Goal: Information Seeking & Learning: Learn about a topic

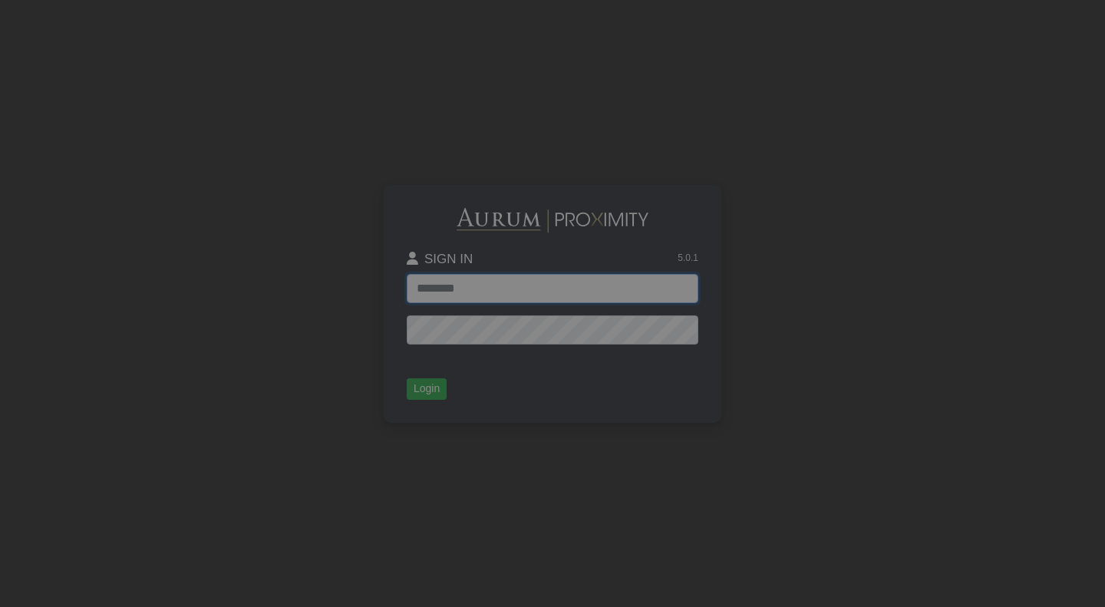
type input "**********"
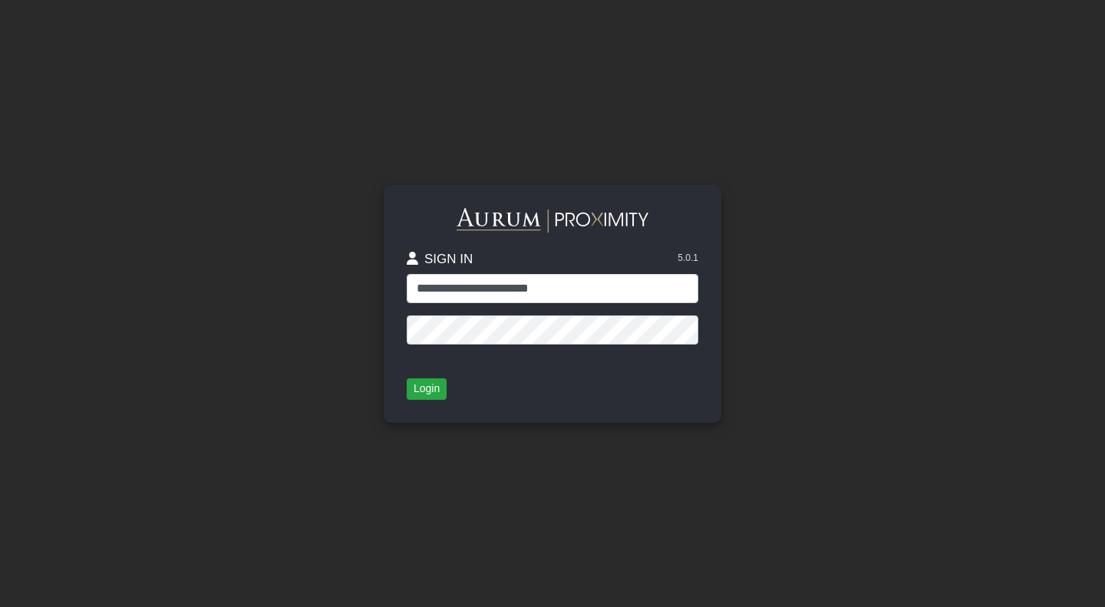
click at [422, 404] on div "**********" at bounding box center [553, 304] width 338 height 238
click at [428, 383] on button "Login" at bounding box center [427, 388] width 40 height 21
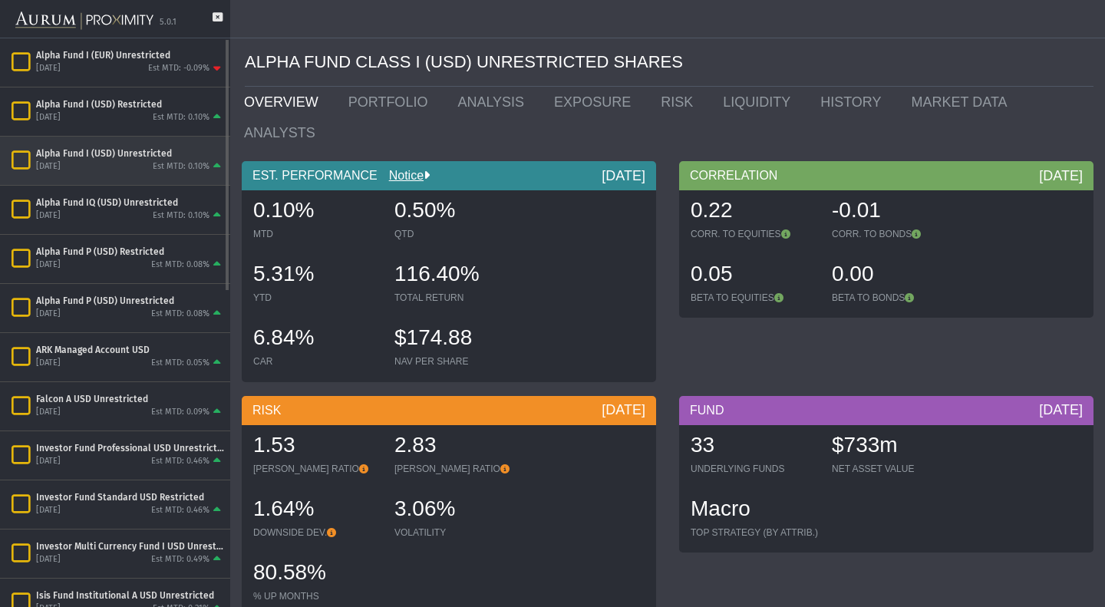
click at [139, 164] on div "[DATE] Est MTD: 0.10%" at bounding box center [130, 167] width 188 height 14
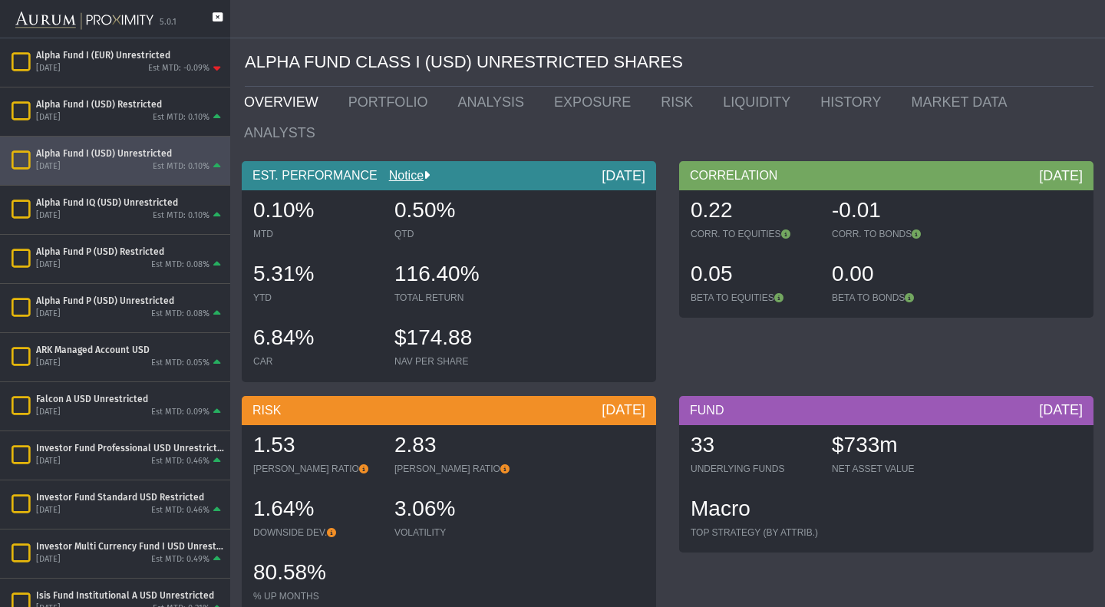
click at [219, 16] on icon at bounding box center [218, 24] width 10 height 25
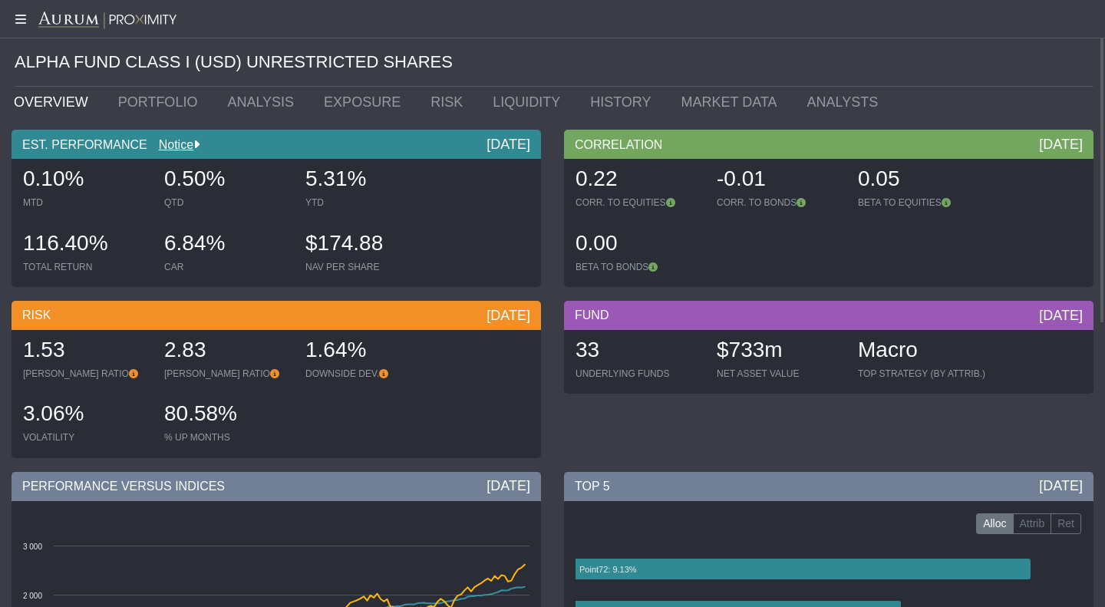
click at [580, 345] on div "33" at bounding box center [639, 351] width 126 height 32
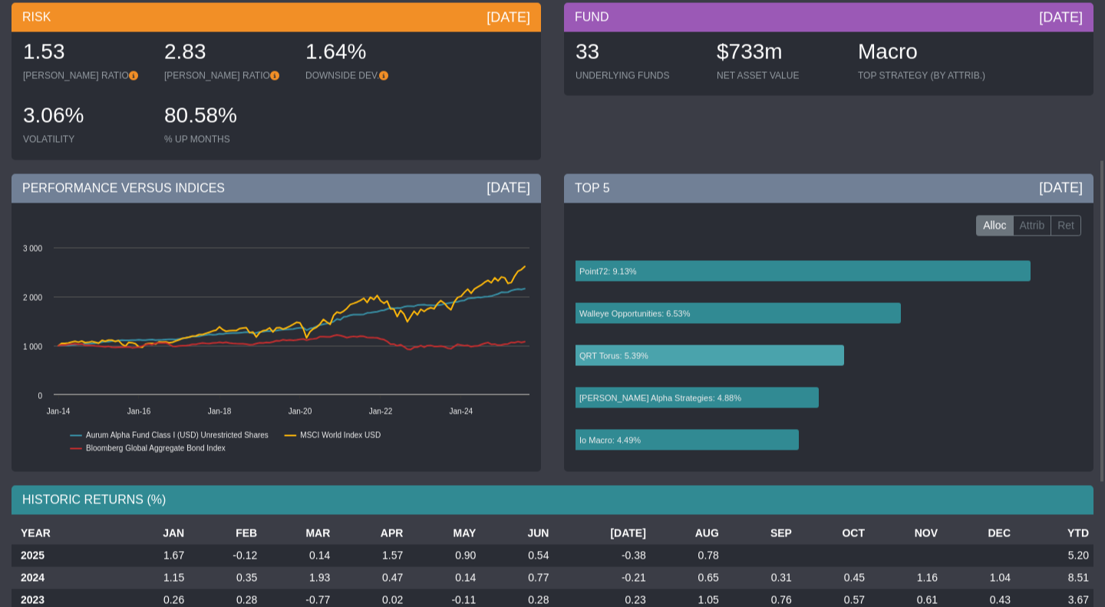
scroll to position [299, 0]
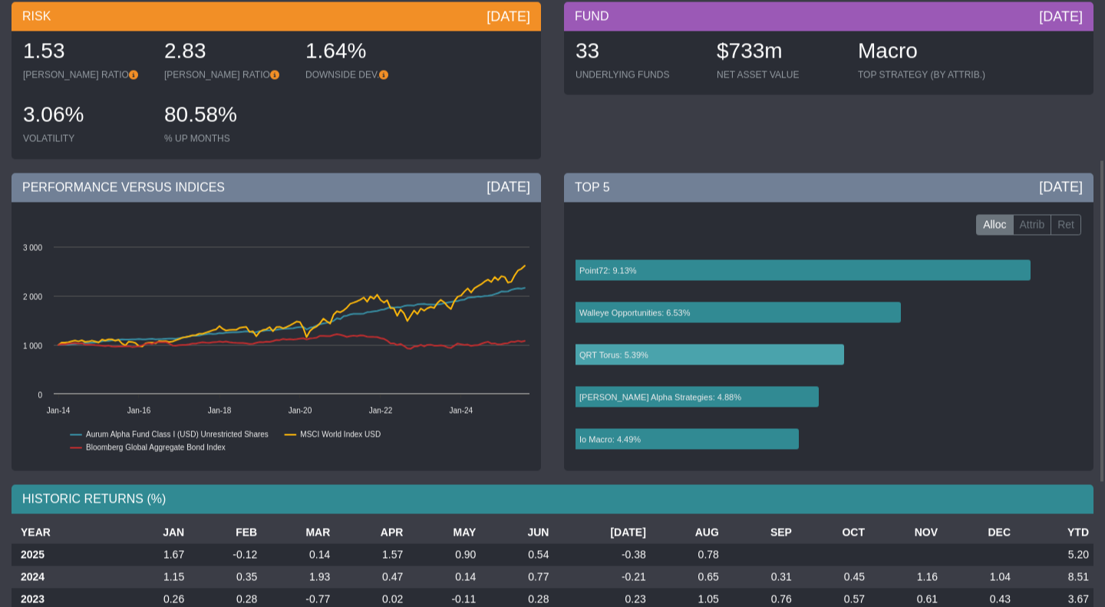
click at [616, 348] on icon at bounding box center [710, 355] width 269 height 21
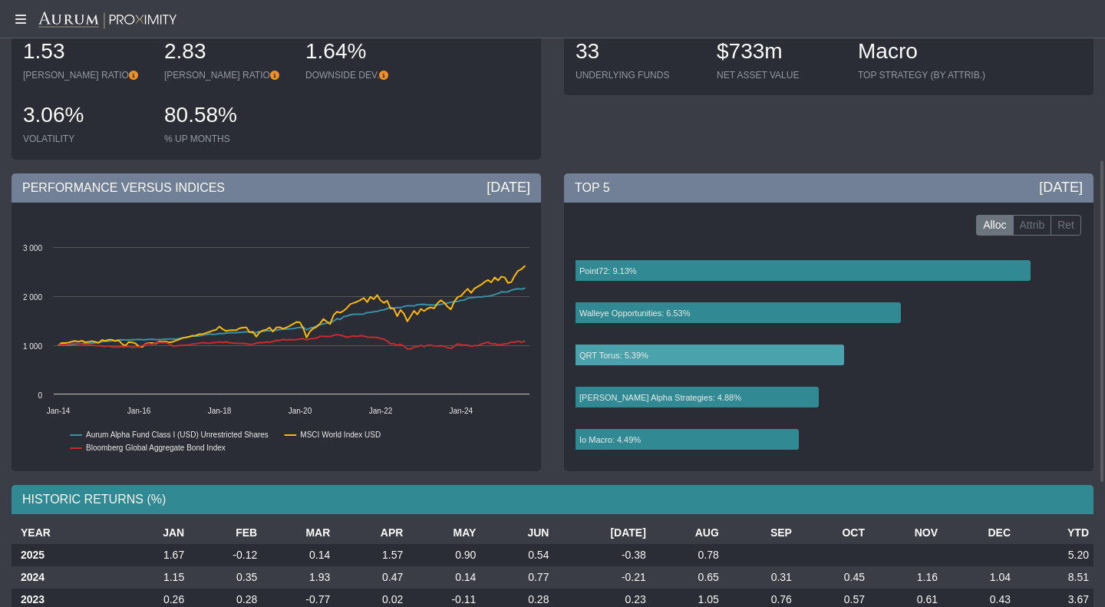
click at [603, 355] on text "QRT Torus: 5.39%" at bounding box center [614, 355] width 69 height 9
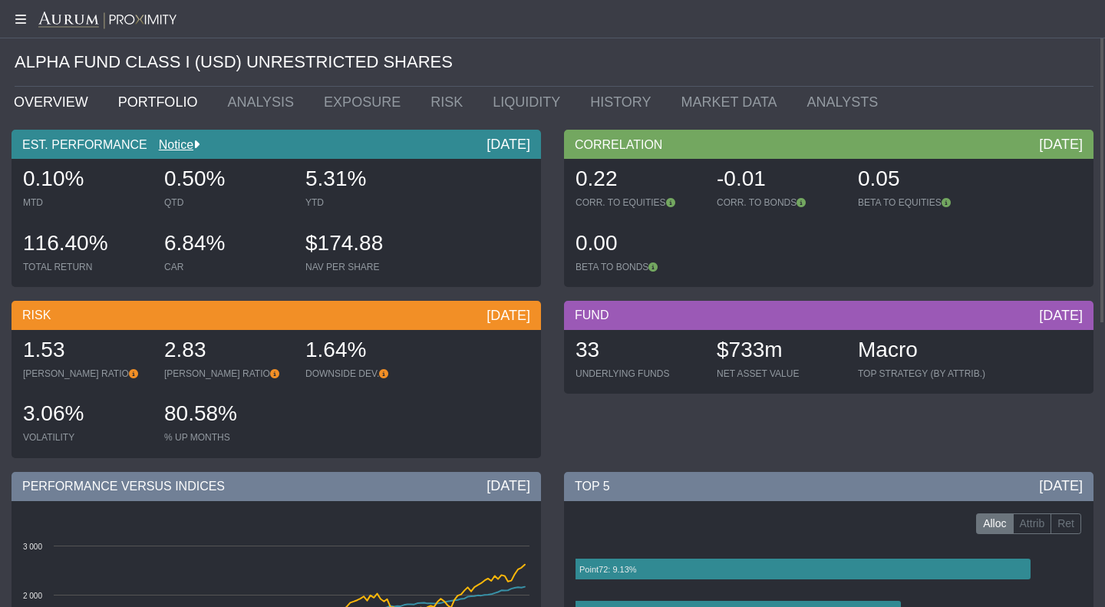
click at [147, 104] on link "PORTFOLIO" at bounding box center [162, 102] width 110 height 31
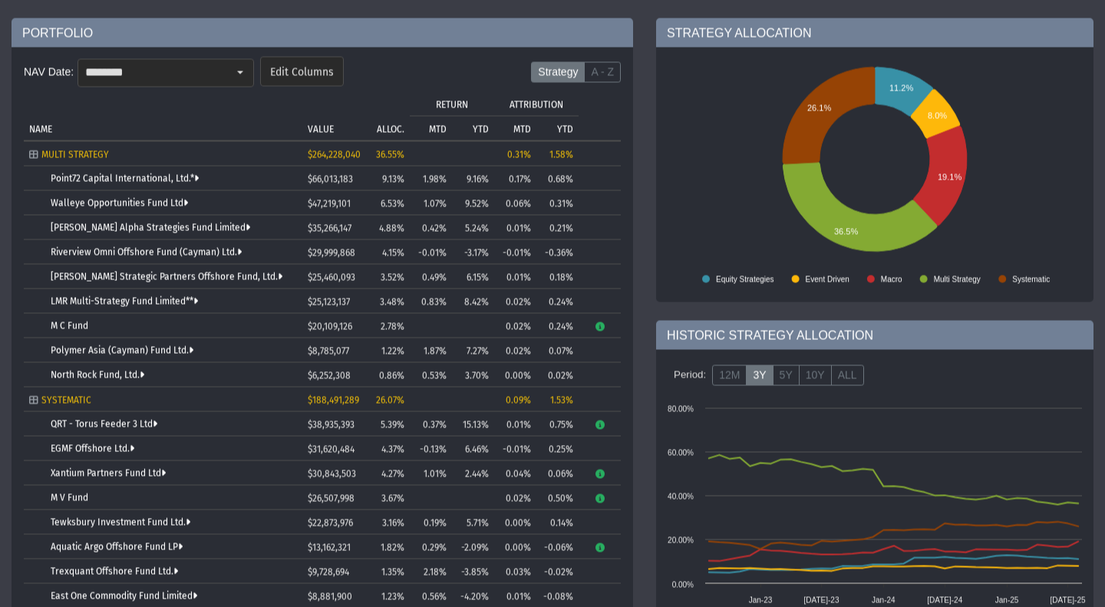
scroll to position [130, 0]
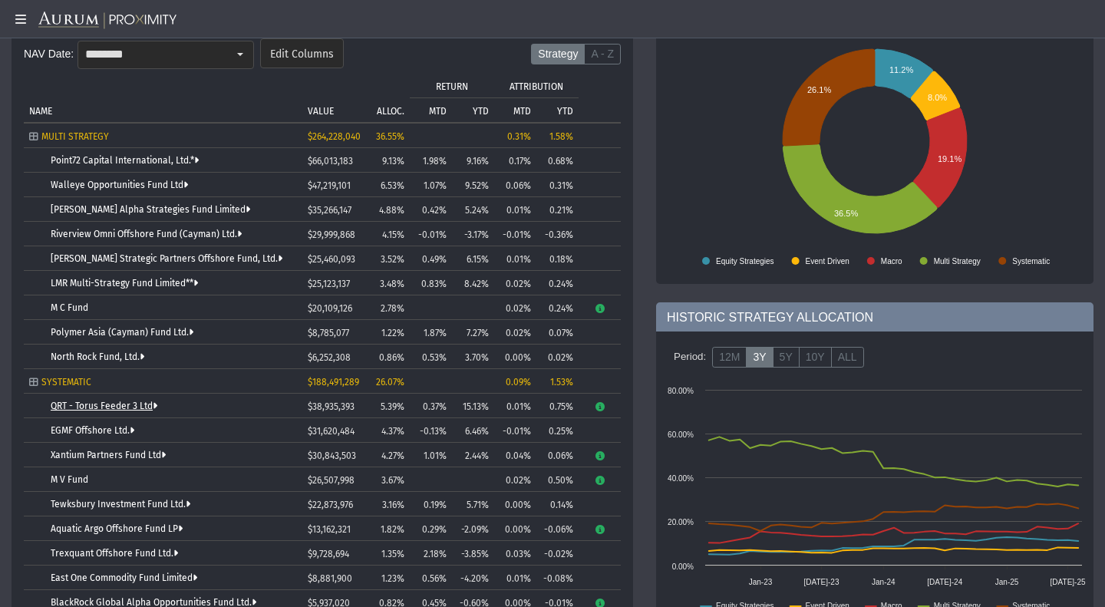
click at [117, 404] on link "QRT - Torus Feeder 3 Ltd" at bounding box center [104, 406] width 107 height 11
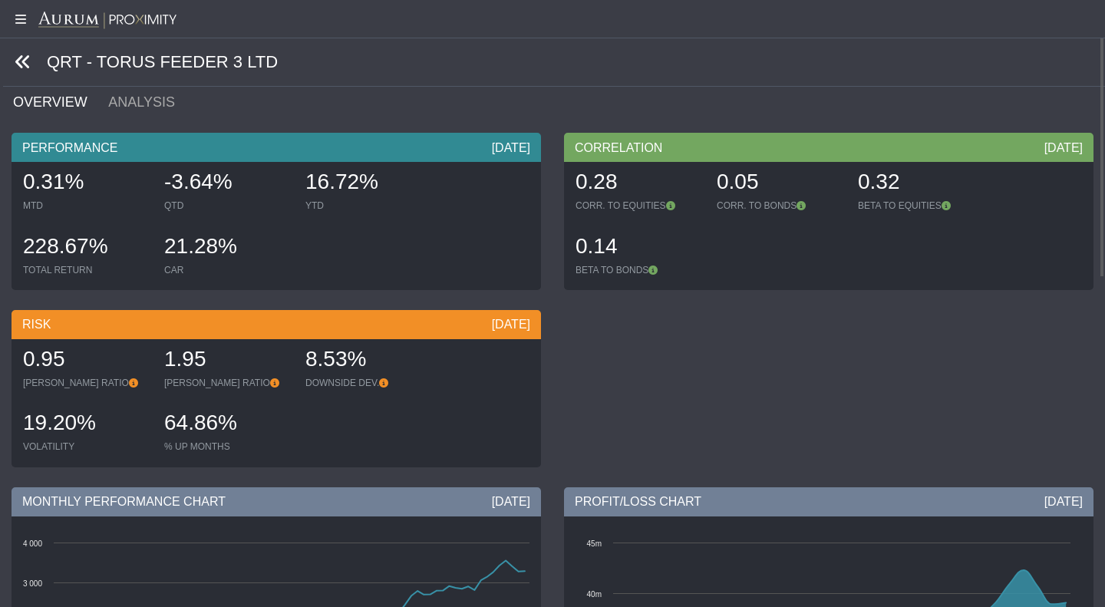
click at [29, 56] on icon at bounding box center [23, 62] width 17 height 17
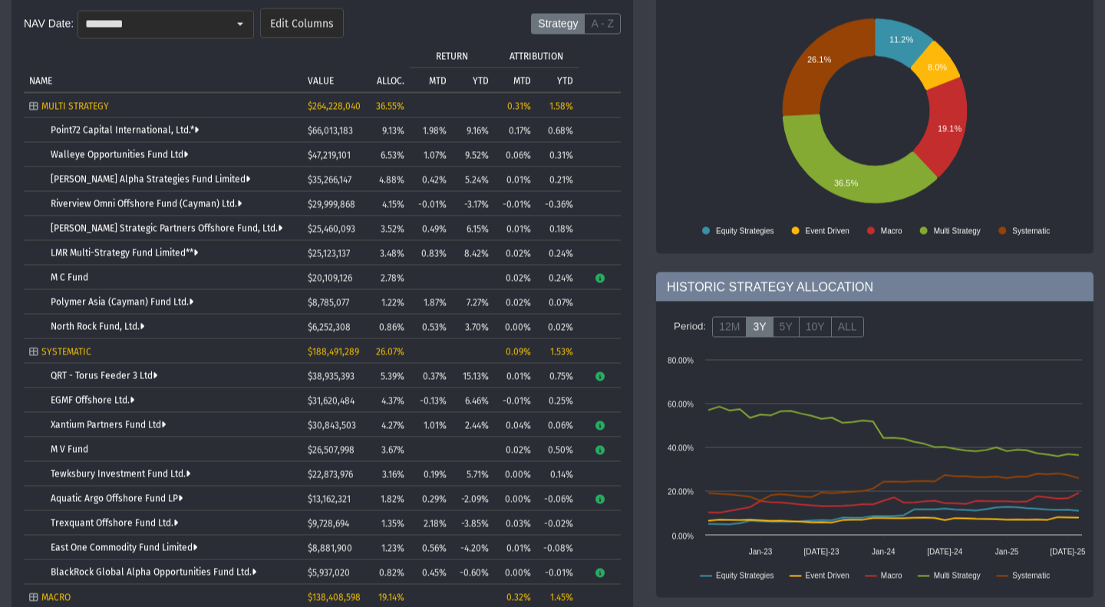
scroll to position [160, 0]
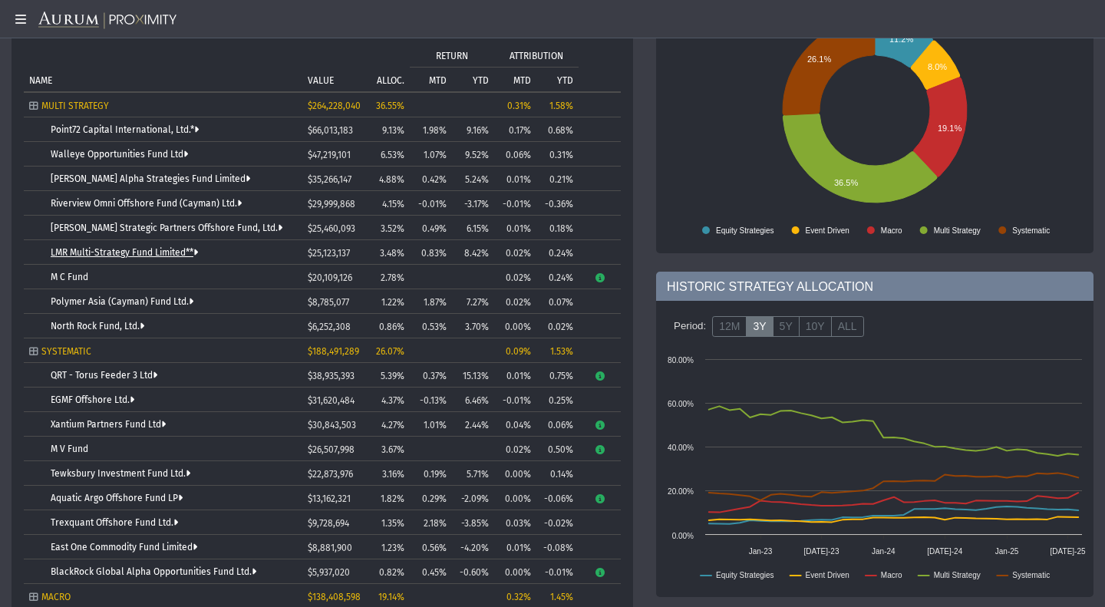
click at [154, 253] on link "LMR Multi-Strategy Fund Limited**" at bounding box center [124, 252] width 147 height 11
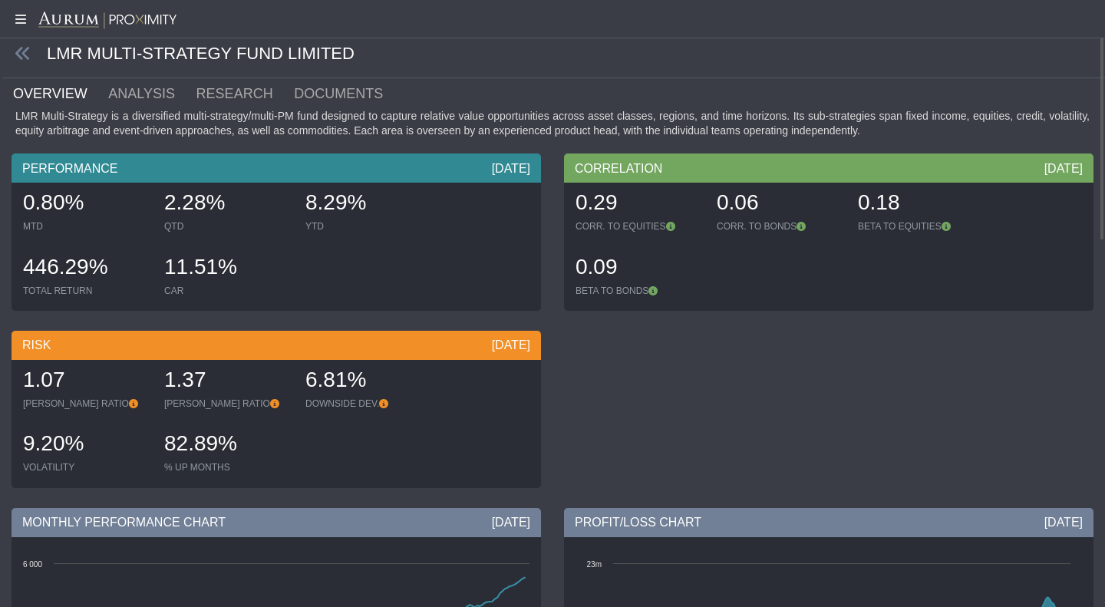
scroll to position [10, 0]
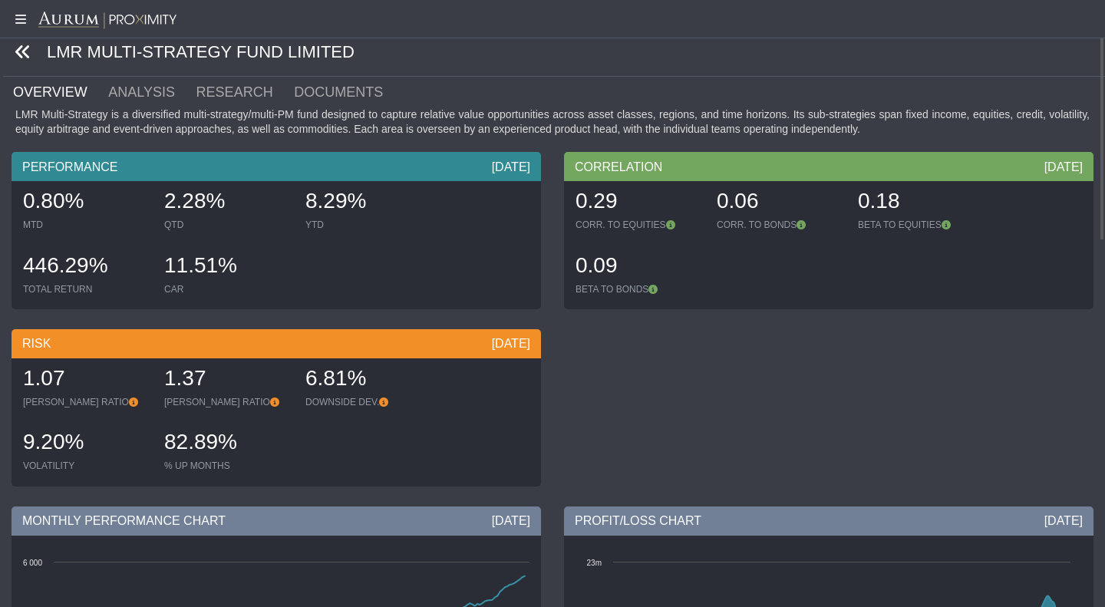
click at [19, 46] on icon at bounding box center [23, 52] width 17 height 17
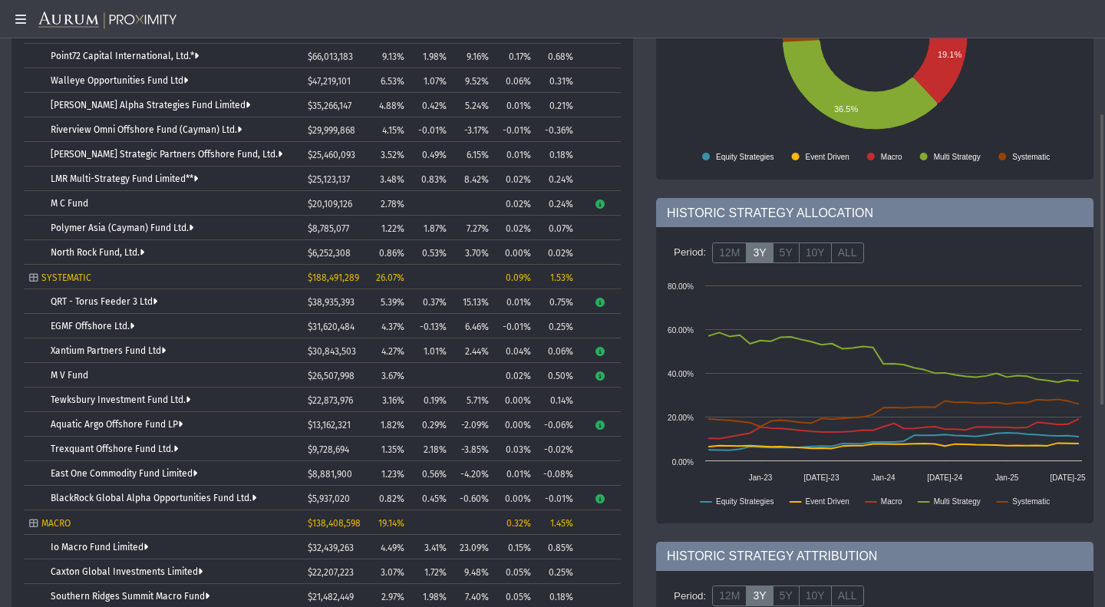
scroll to position [231, 0]
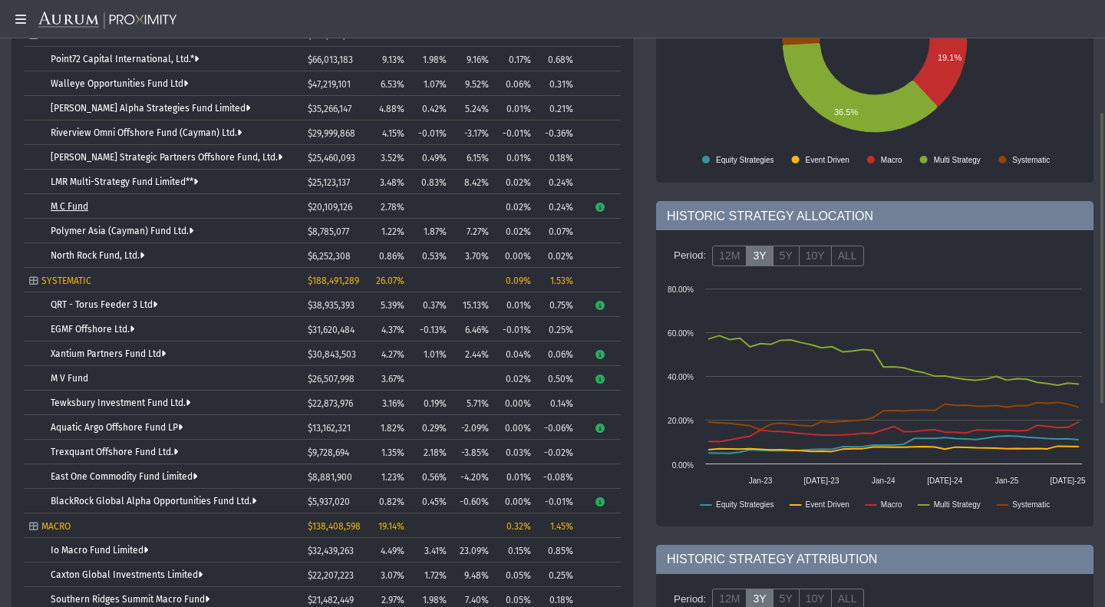
drag, startPoint x: 103, startPoint y: 217, endPoint x: 58, endPoint y: 206, distance: 46.0
click at [58, 206] on body "5.0.1 Pull down to refresh... Release to refresh... Refreshing... Alpha Fund I …" at bounding box center [552, 303] width 1105 height 607
drag, startPoint x: 32, startPoint y: 203, endPoint x: 97, endPoint y: 205, distance: 64.5
click at [97, 205] on td "M C Fund" at bounding box center [163, 206] width 279 height 25
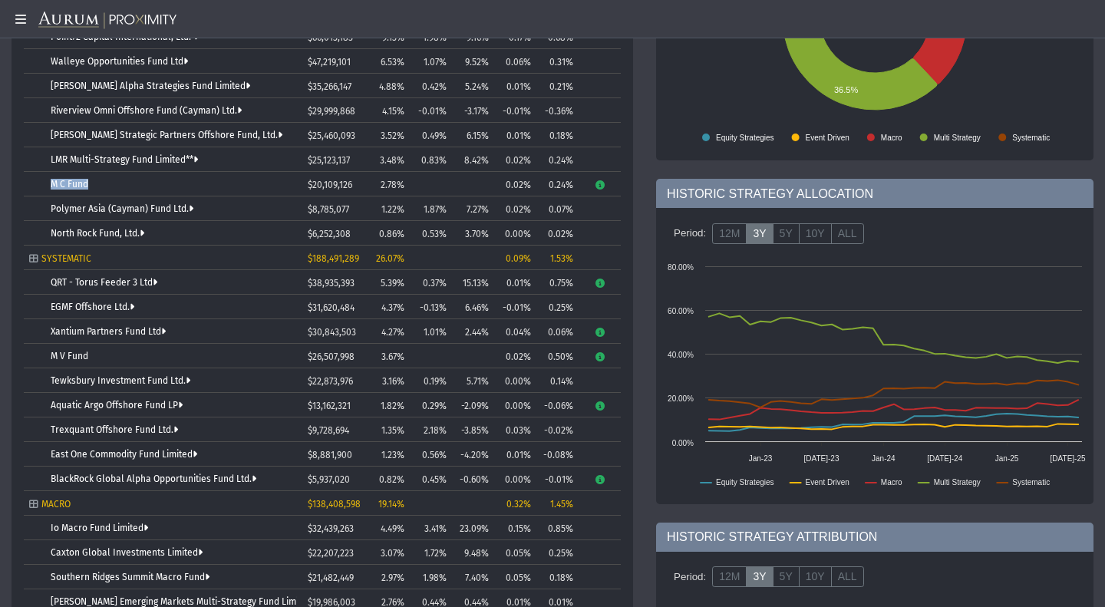
scroll to position [254, 0]
drag, startPoint x: 105, startPoint y: 356, endPoint x: 39, endPoint y: 359, distance: 66.1
click at [39, 359] on td "M V Fund" at bounding box center [163, 355] width 279 height 25
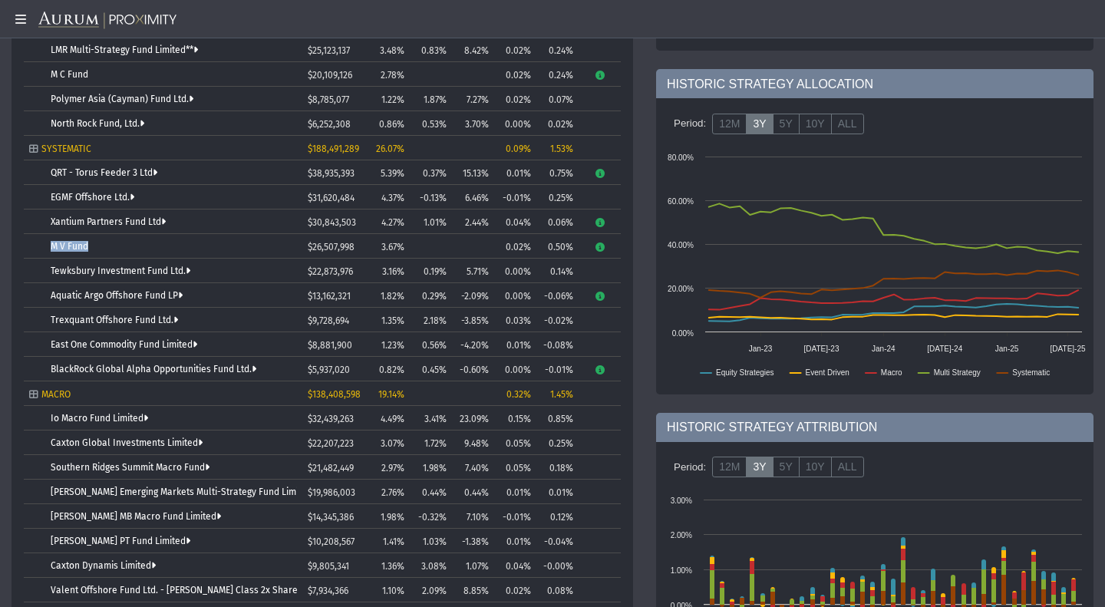
scroll to position [364, 0]
drag, startPoint x: 144, startPoint y: 395, endPoint x: 31, endPoint y: 397, distance: 112.8
click at [31, 397] on div "MACRO" at bounding box center [163, 393] width 268 height 11
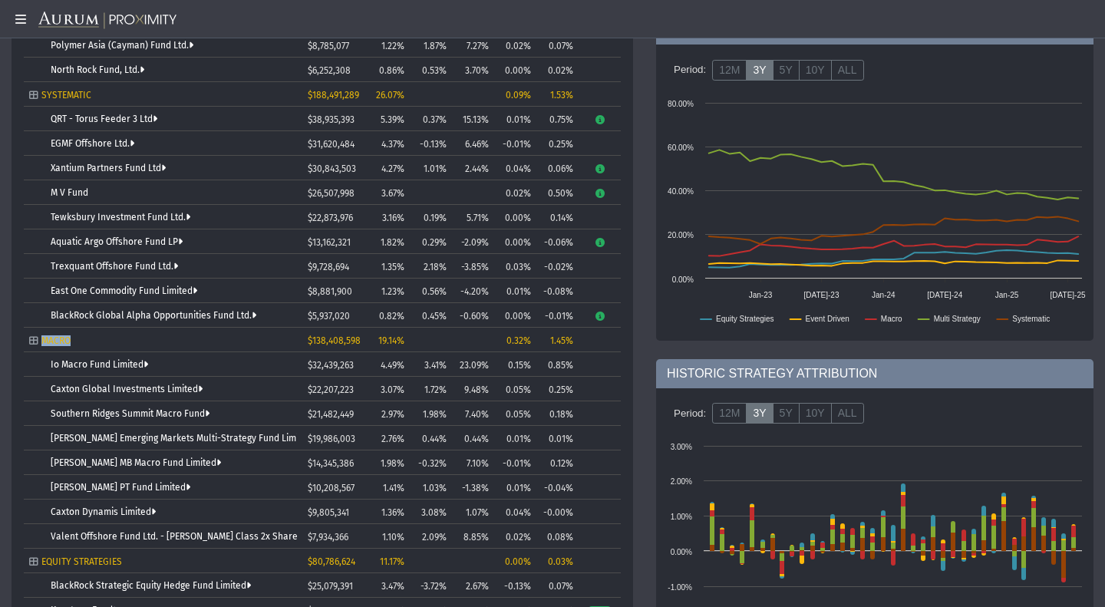
scroll to position [417, 0]
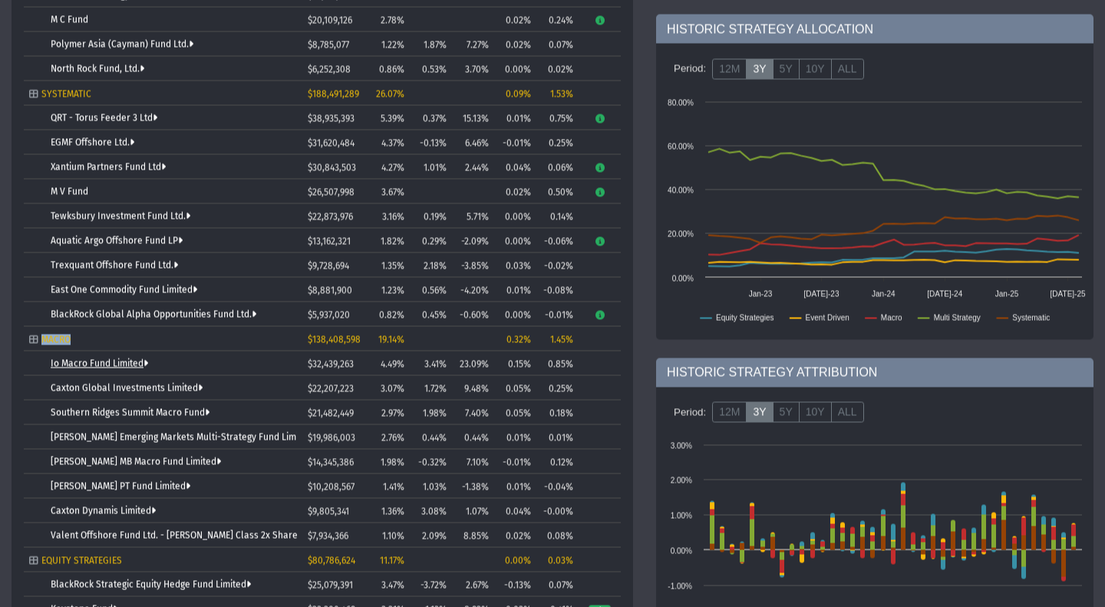
click at [127, 362] on link "Io Macro Fund Limited" at bounding box center [99, 363] width 97 height 11
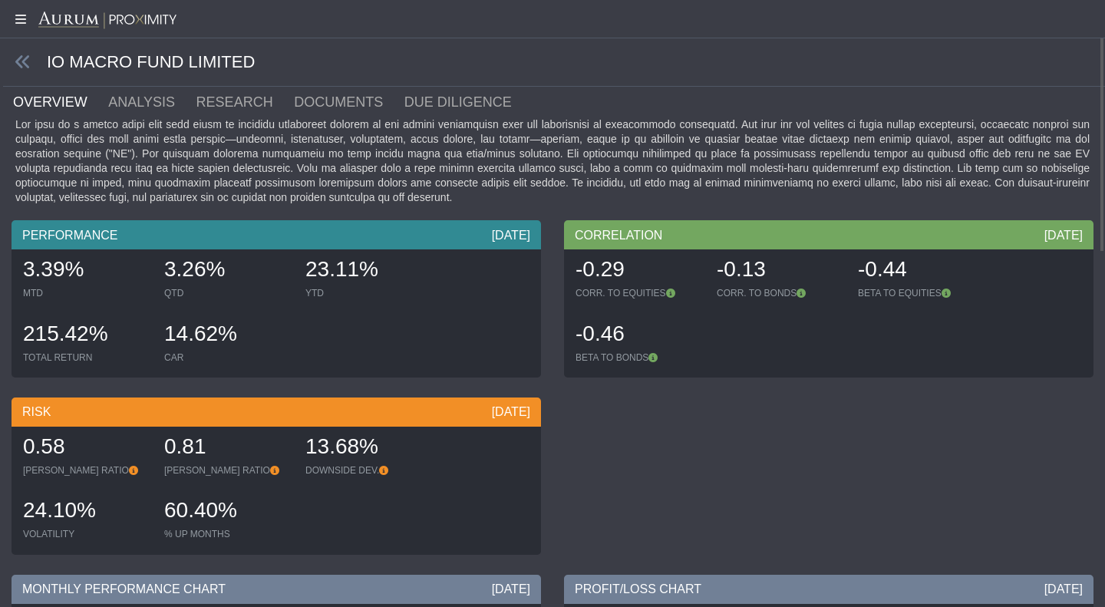
scroll to position [1, 0]
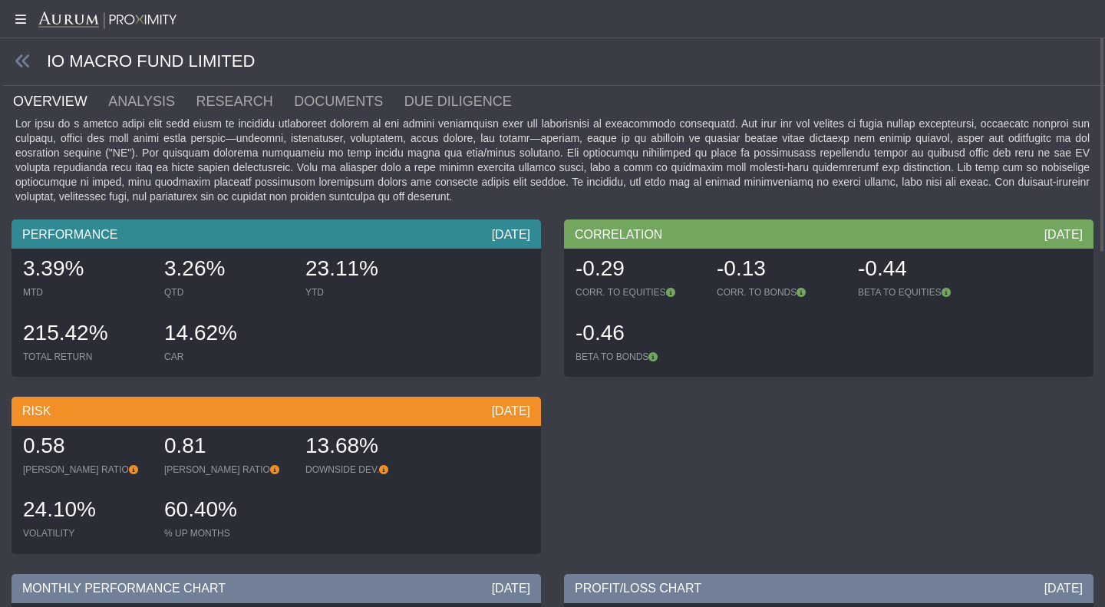
drag, startPoint x: 132, startPoint y: 59, endPoint x: 51, endPoint y: 53, distance: 81.6
click at [51, 53] on body "5.0.1 Pull down to refresh... Release to refresh... Refreshing... Alpha Fund I …" at bounding box center [552, 303] width 1105 height 607
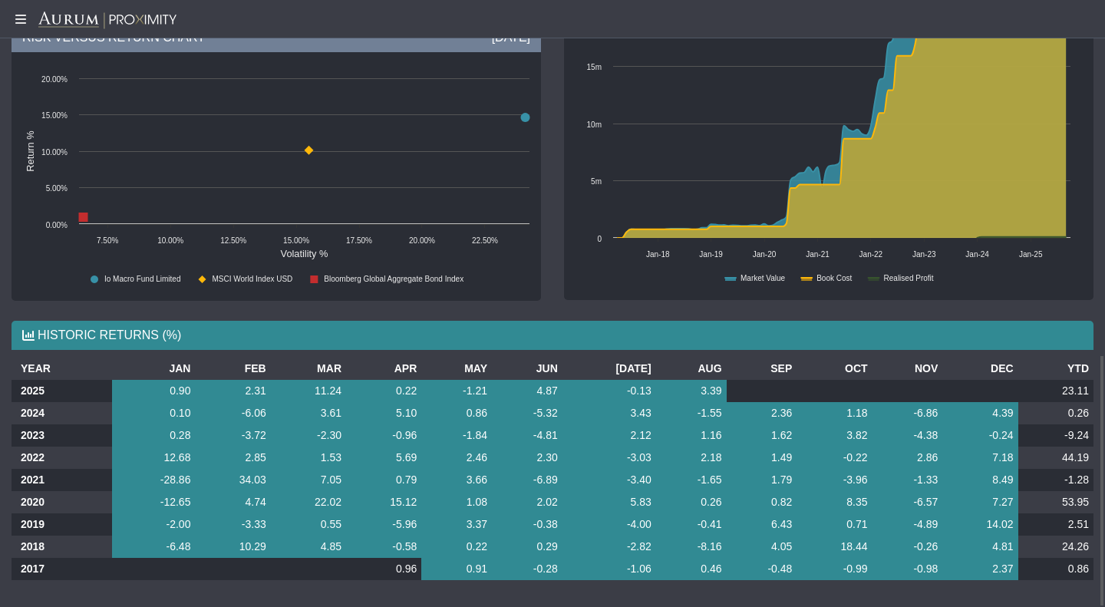
scroll to position [850, 0]
drag, startPoint x: 358, startPoint y: 391, endPoint x: 318, endPoint y: 391, distance: 39.9
click at [318, 391] on tr "2025 0.90 2.31 11.24 0.22 -1.21 4.87 -0.13 3.39 23.11" at bounding box center [553, 391] width 1082 height 22
click at [429, 392] on td "-1.21" at bounding box center [456, 391] width 71 height 22
click at [352, 502] on td "15.12" at bounding box center [383, 502] width 75 height 22
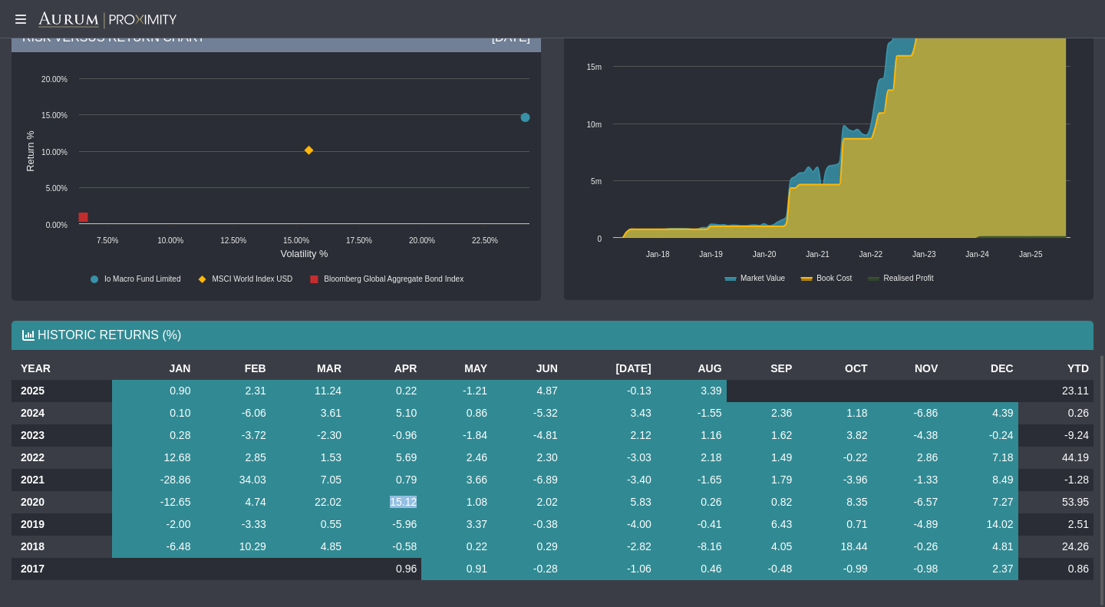
click at [352, 502] on td "15.12" at bounding box center [383, 502] width 75 height 22
click at [418, 498] on td "15.12" at bounding box center [383, 502] width 75 height 22
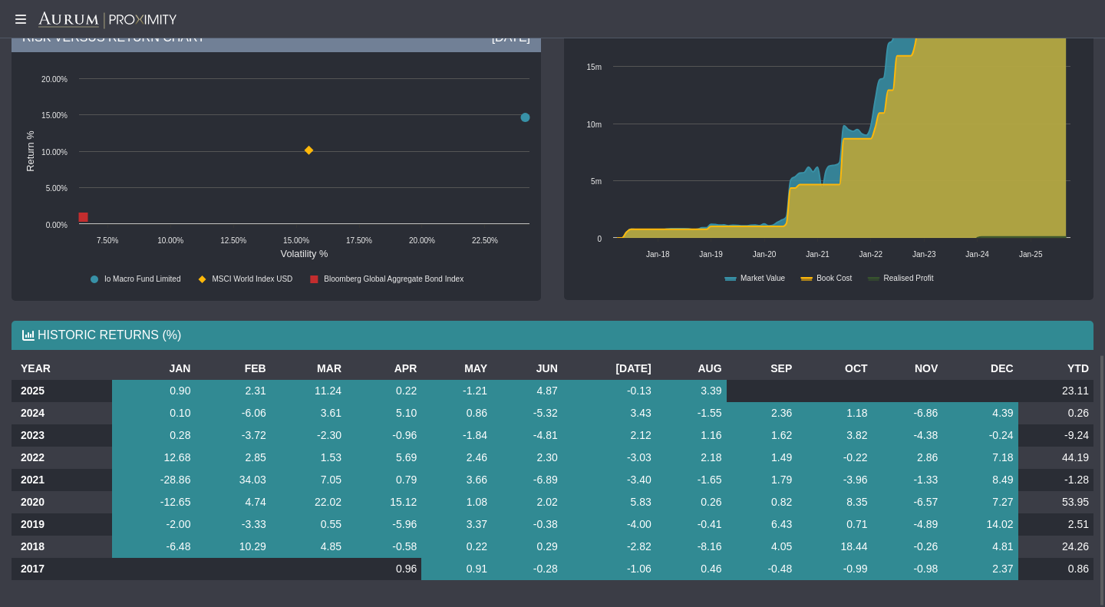
click at [332, 509] on td "22.02" at bounding box center [308, 502] width 75 height 22
click at [345, 501] on td "22.02" at bounding box center [308, 502] width 75 height 22
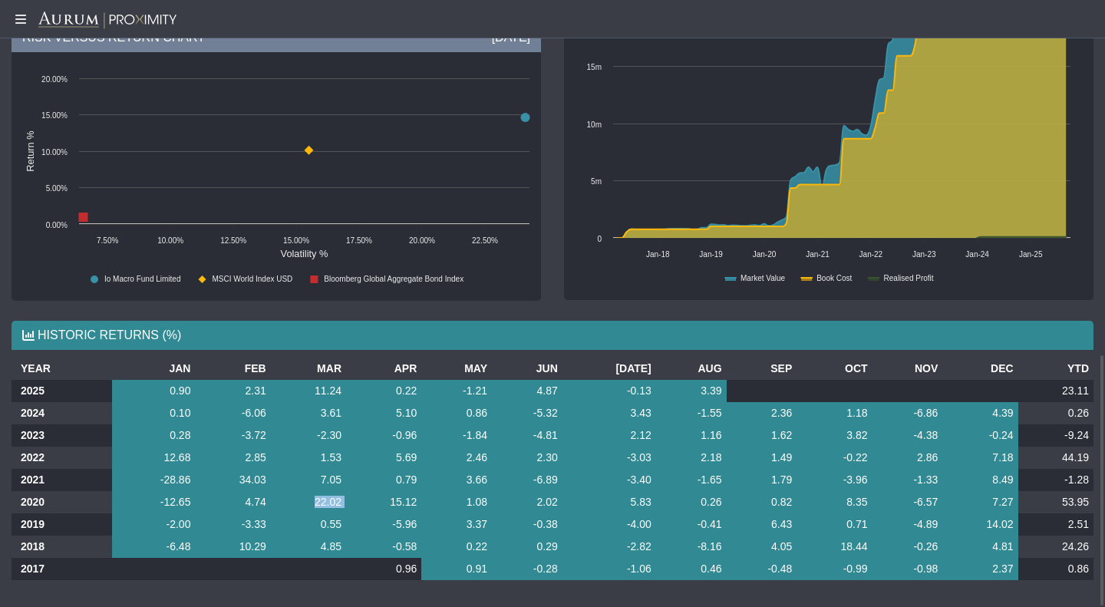
click at [345, 501] on td "22.02" at bounding box center [308, 502] width 75 height 22
click at [406, 503] on td "15.12" at bounding box center [383, 502] width 75 height 22
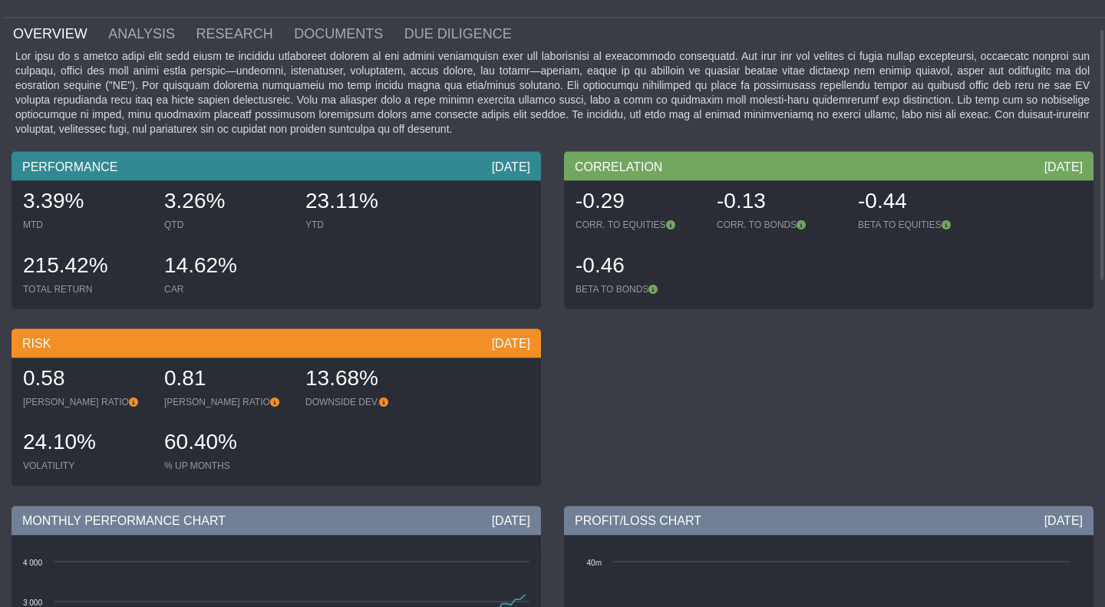
scroll to position [69, 0]
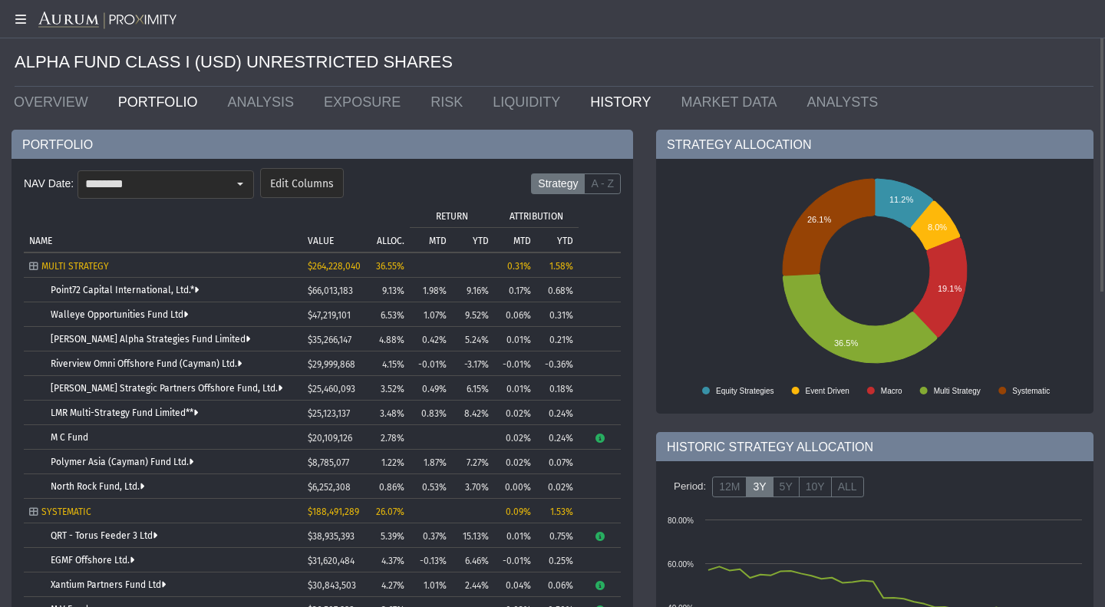
click at [579, 104] on link "HISTORY" at bounding box center [624, 102] width 91 height 31
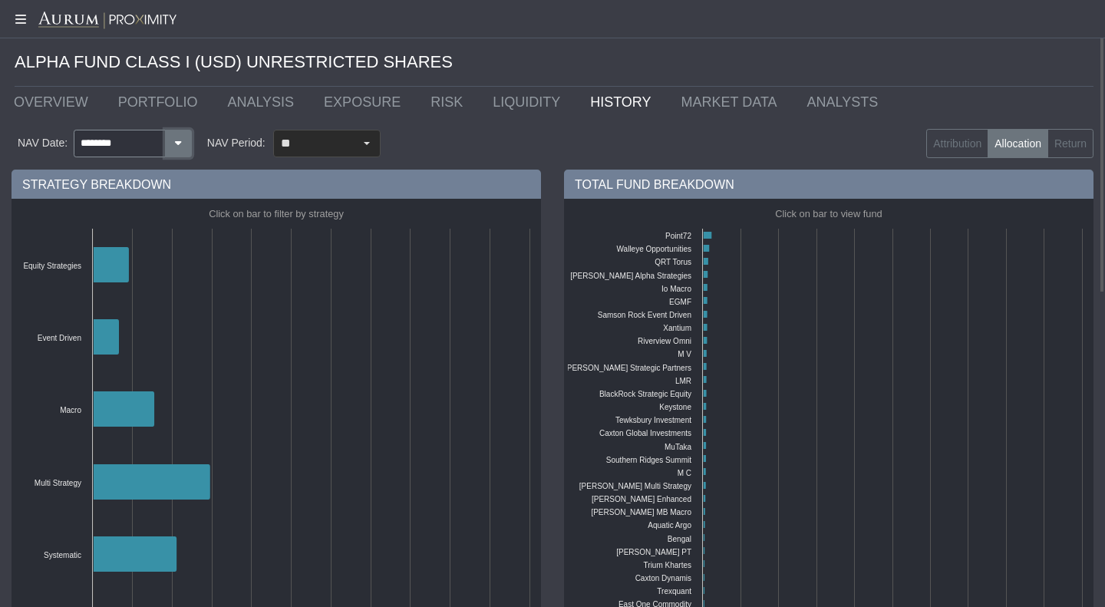
click at [181, 146] on icon "button" at bounding box center [178, 143] width 13 height 10
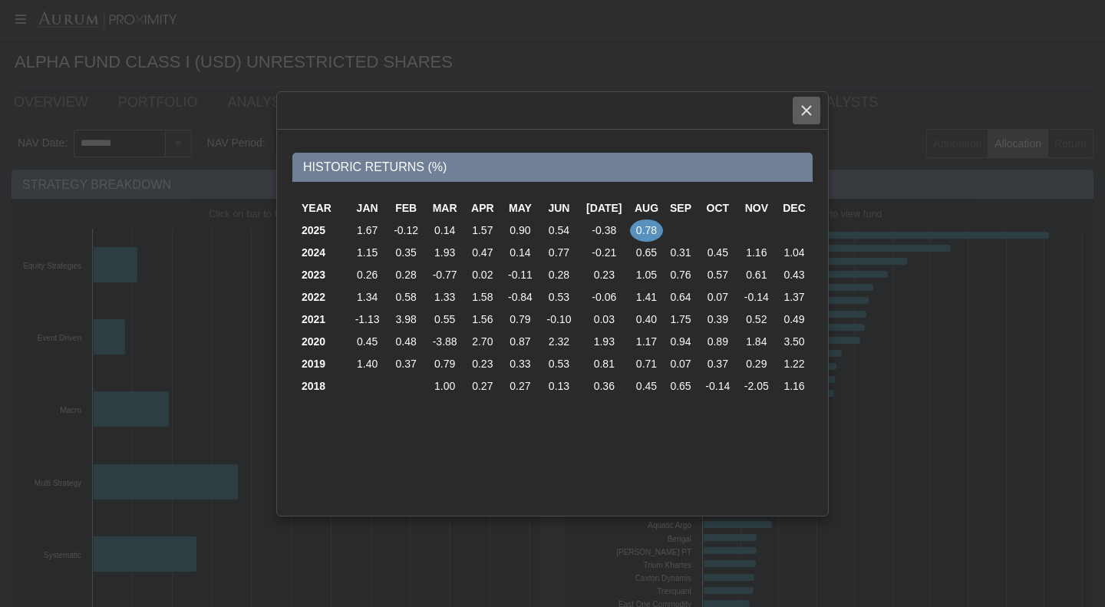
click at [814, 107] on div "Close" at bounding box center [807, 110] width 26 height 26
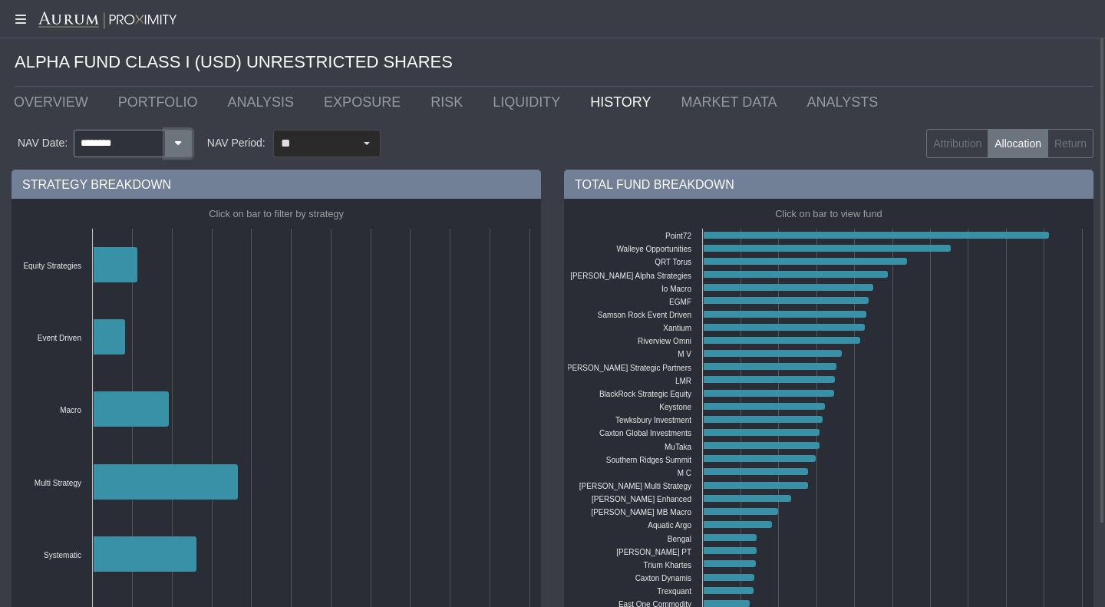
click at [181, 146] on icon "button" at bounding box center [178, 143] width 13 height 10
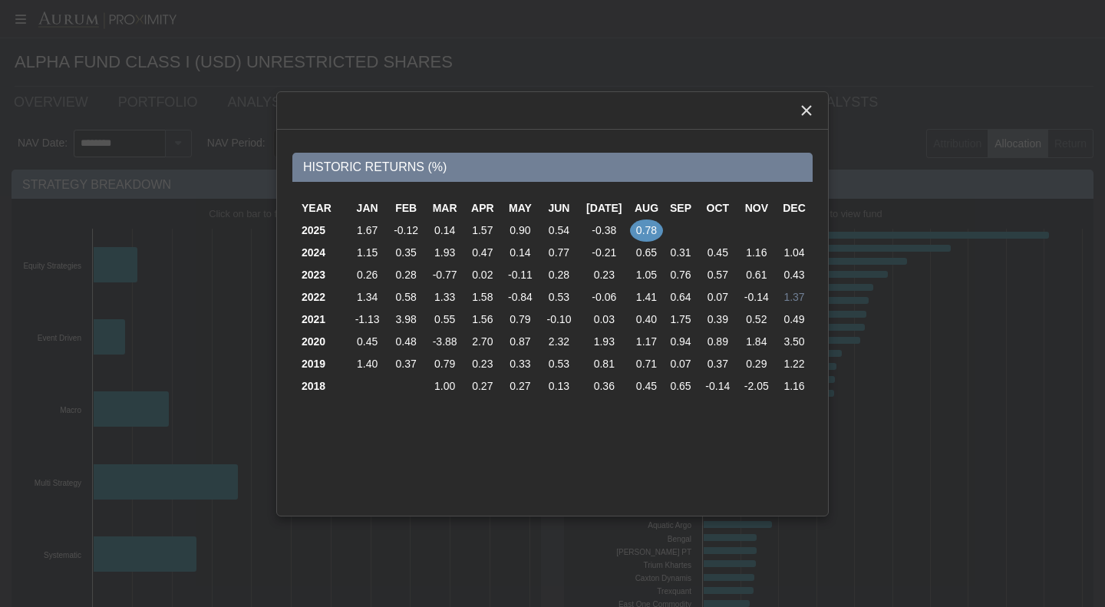
click at [804, 300] on td "1.37" at bounding box center [794, 297] width 37 height 22
type input "********"
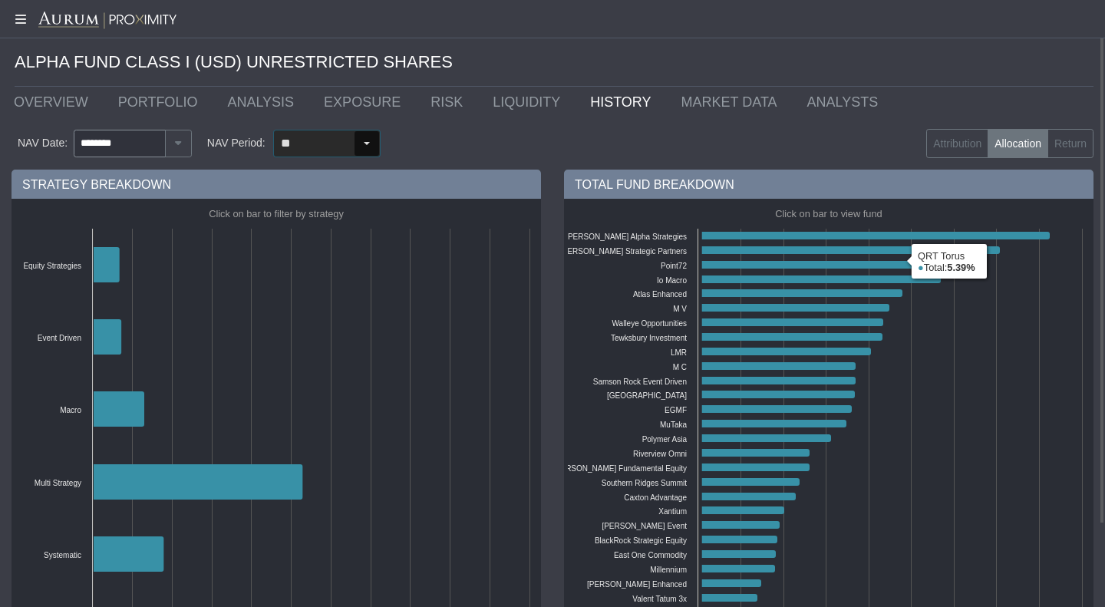
click at [355, 140] on div "Select" at bounding box center [367, 143] width 25 height 25
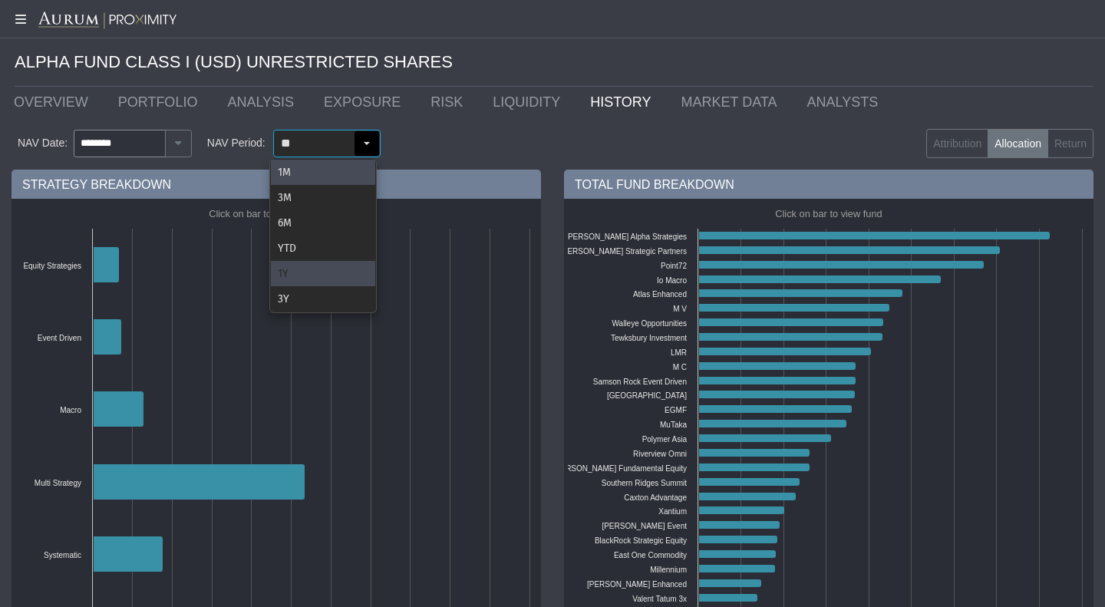
click at [312, 268] on div "1Y" at bounding box center [323, 273] width 104 height 25
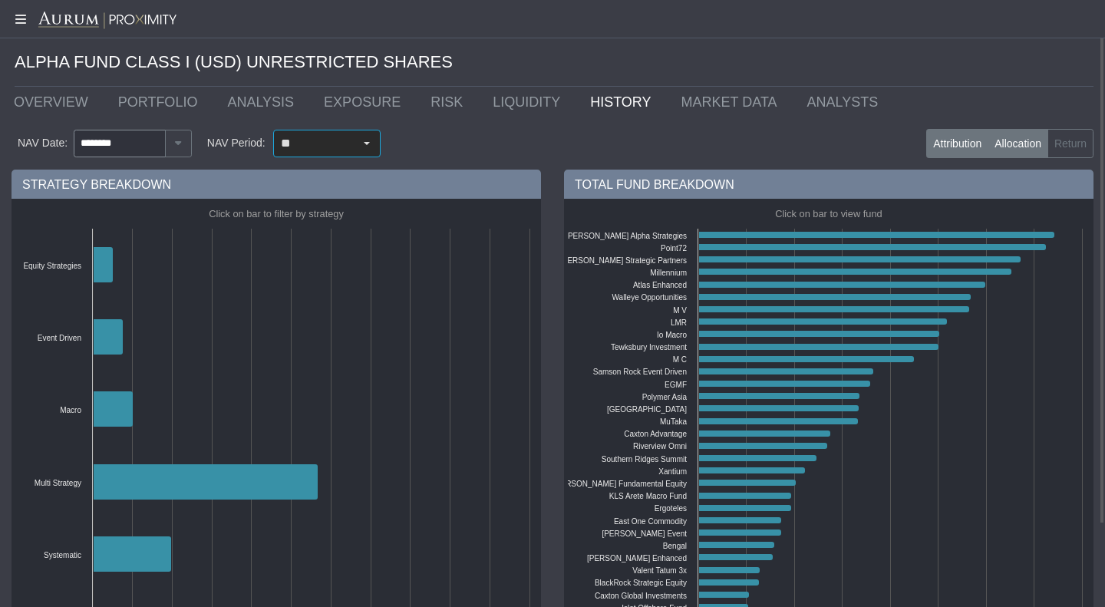
click at [953, 154] on label "Attribution" at bounding box center [957, 143] width 62 height 29
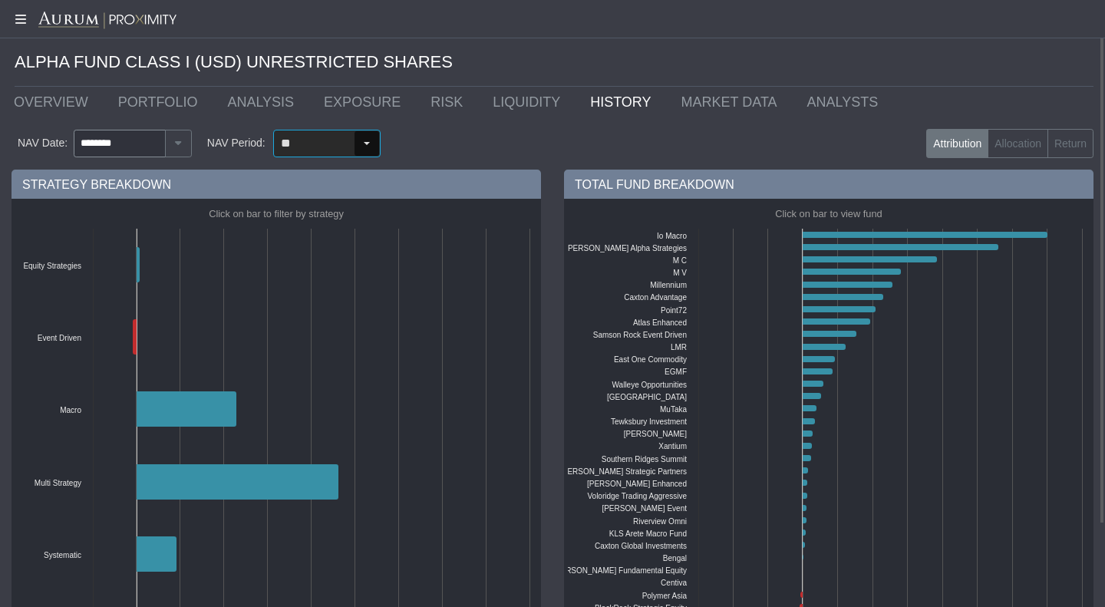
click at [358, 144] on div "Select" at bounding box center [367, 143] width 25 height 25
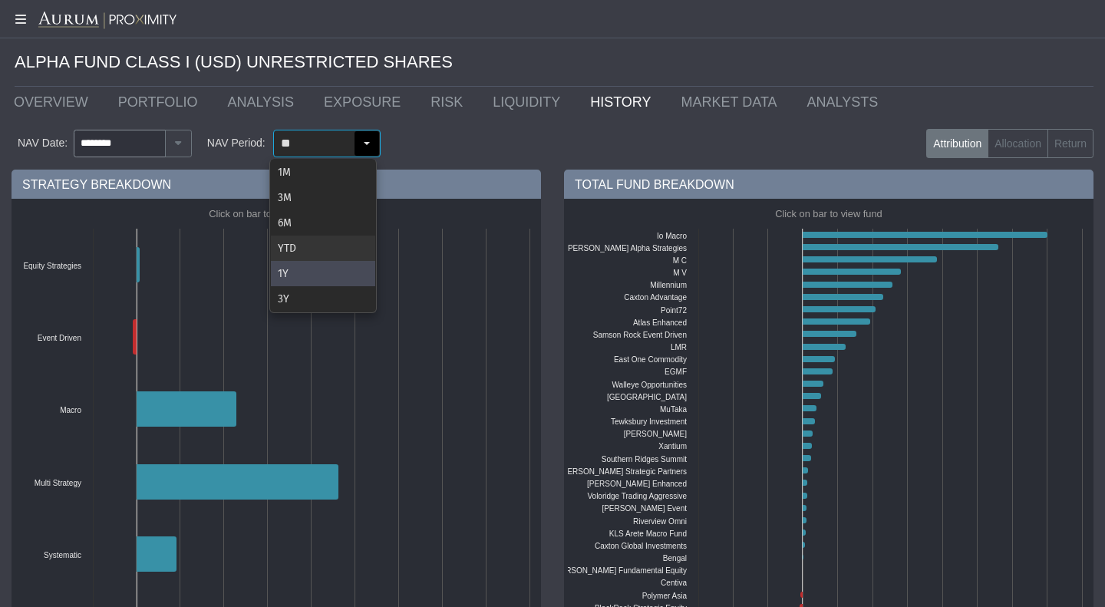
click at [301, 249] on div "YTD" at bounding box center [323, 248] width 104 height 25
type input "***"
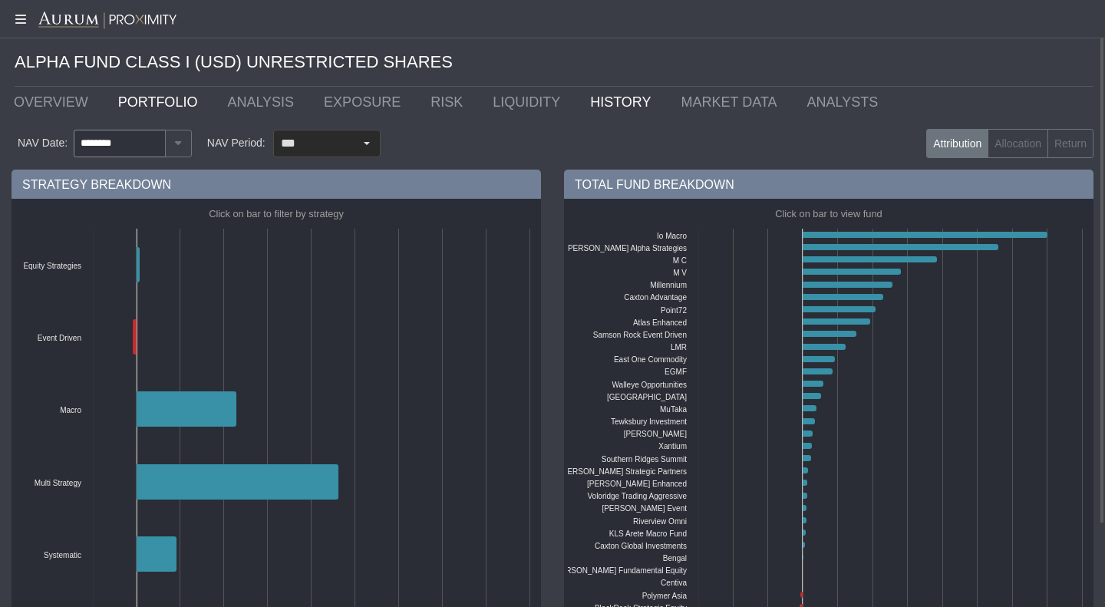
click at [149, 99] on link "PORTFOLIO" at bounding box center [162, 102] width 110 height 31
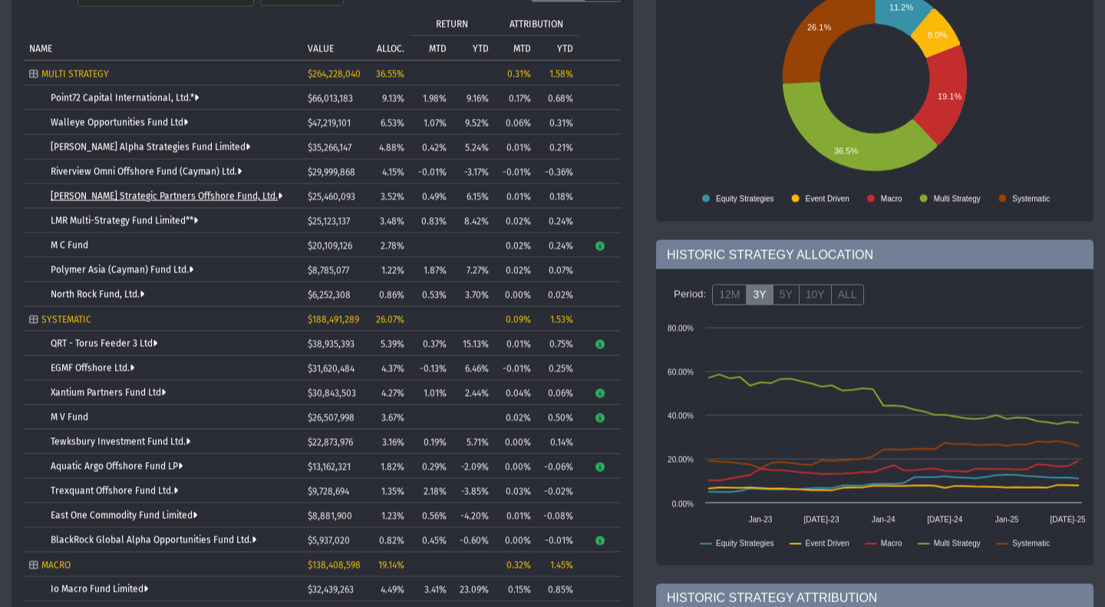
scroll to position [193, 0]
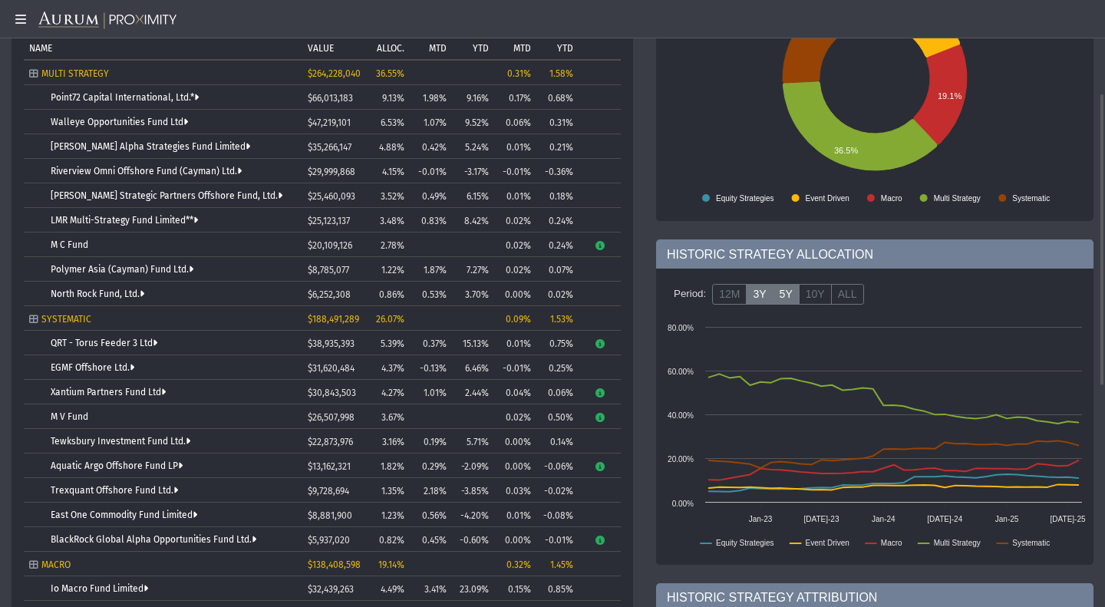
click at [773, 299] on label "5Y" at bounding box center [786, 294] width 27 height 21
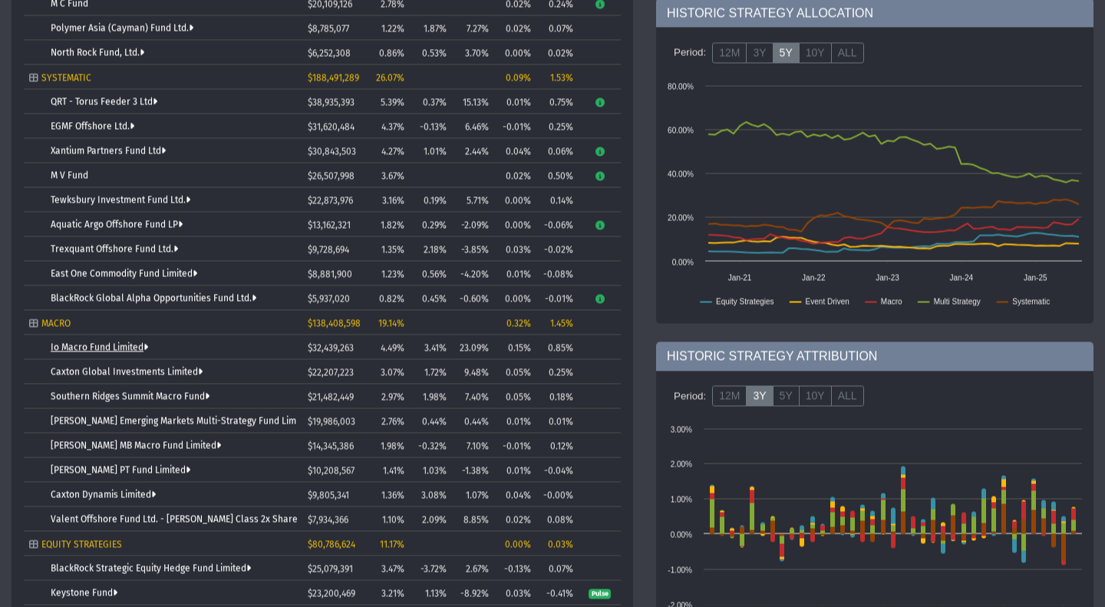
scroll to position [435, 0]
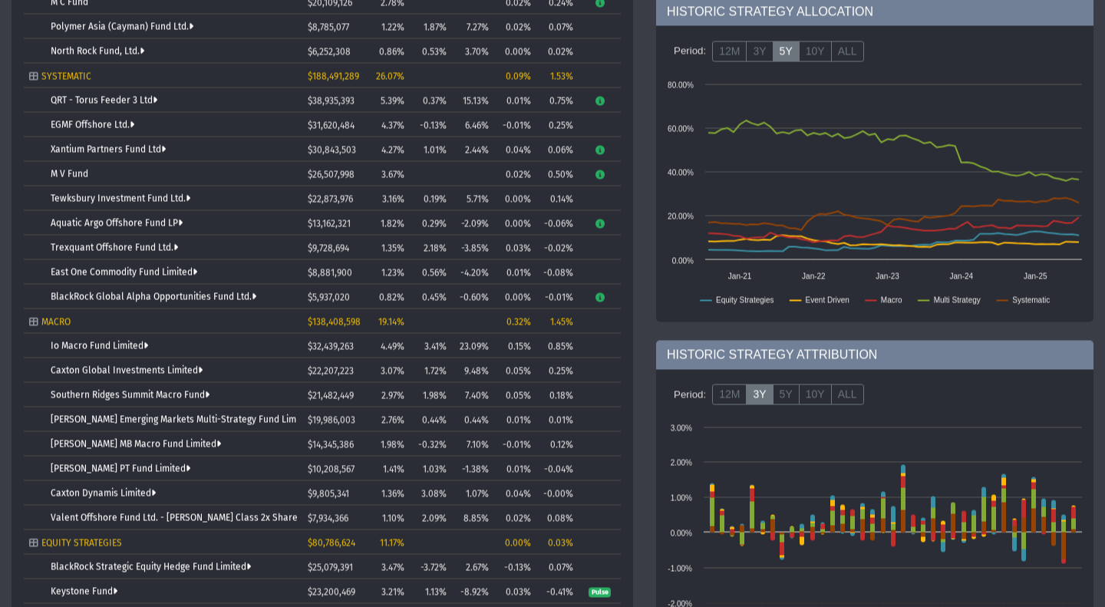
drag, startPoint x: 144, startPoint y: 420, endPoint x: 286, endPoint y: 483, distance: 155.3
click at [286, 483] on td "Caxton Dynamis Limited" at bounding box center [163, 492] width 279 height 25
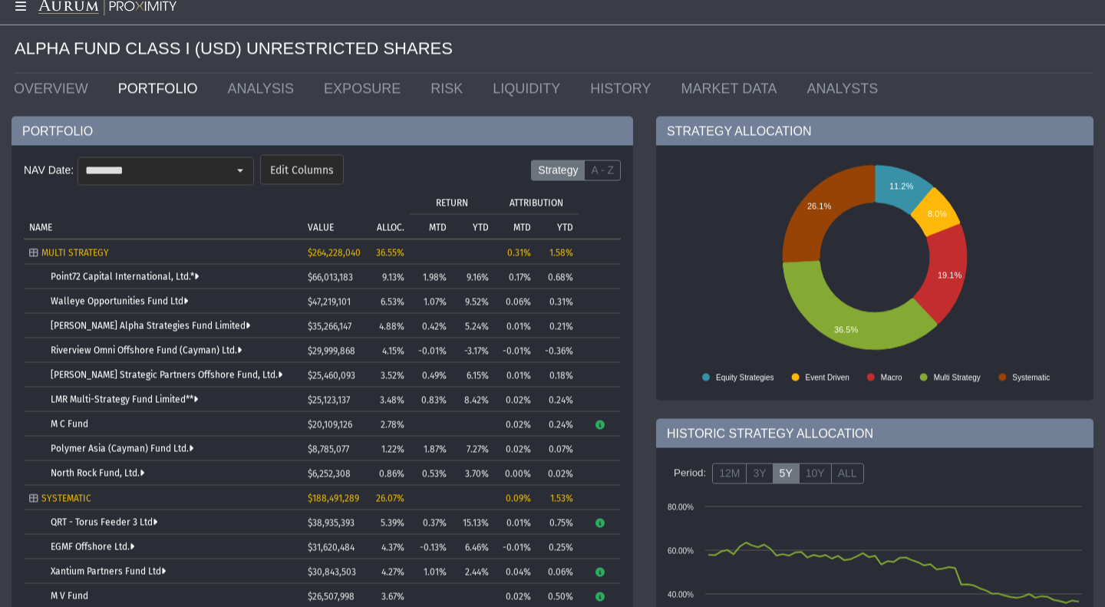
scroll to position [0, 0]
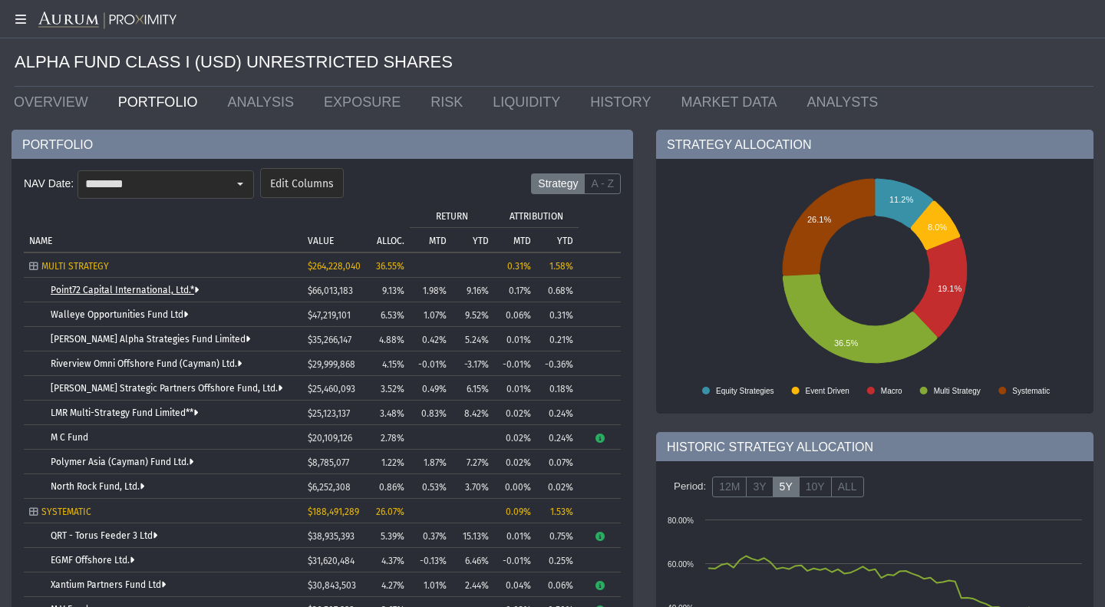
click at [134, 291] on link "Point72 Capital International, Ltd.*" at bounding box center [125, 290] width 148 height 11
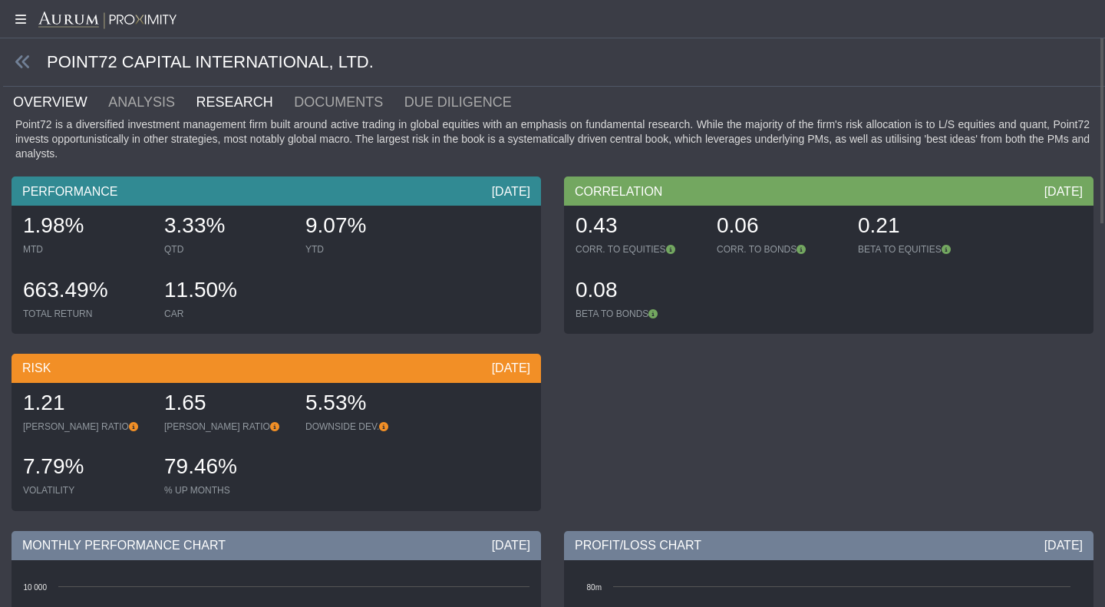
click at [203, 107] on link "RESEARCH" at bounding box center [244, 102] width 98 height 31
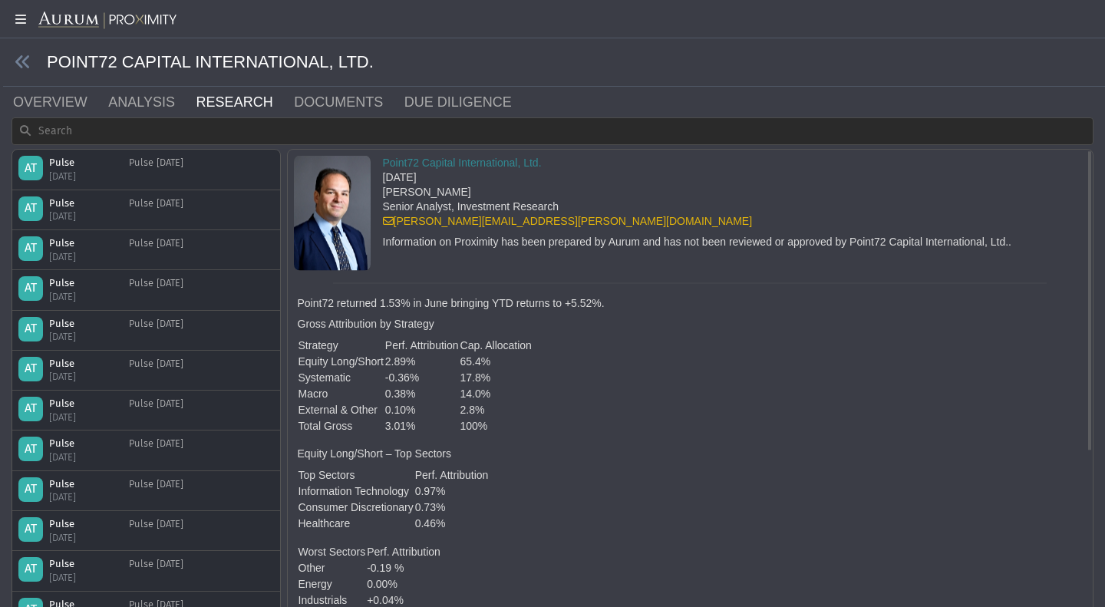
scroll to position [1, 0]
drag, startPoint x: 545, startPoint y: 226, endPoint x: 394, endPoint y: 229, distance: 151.2
click at [394, 229] on div "Point72 Capital International, Ltd. [DATE] [PERSON_NAME] Senior Analyst, Invest…" at bounding box center [692, 212] width 642 height 115
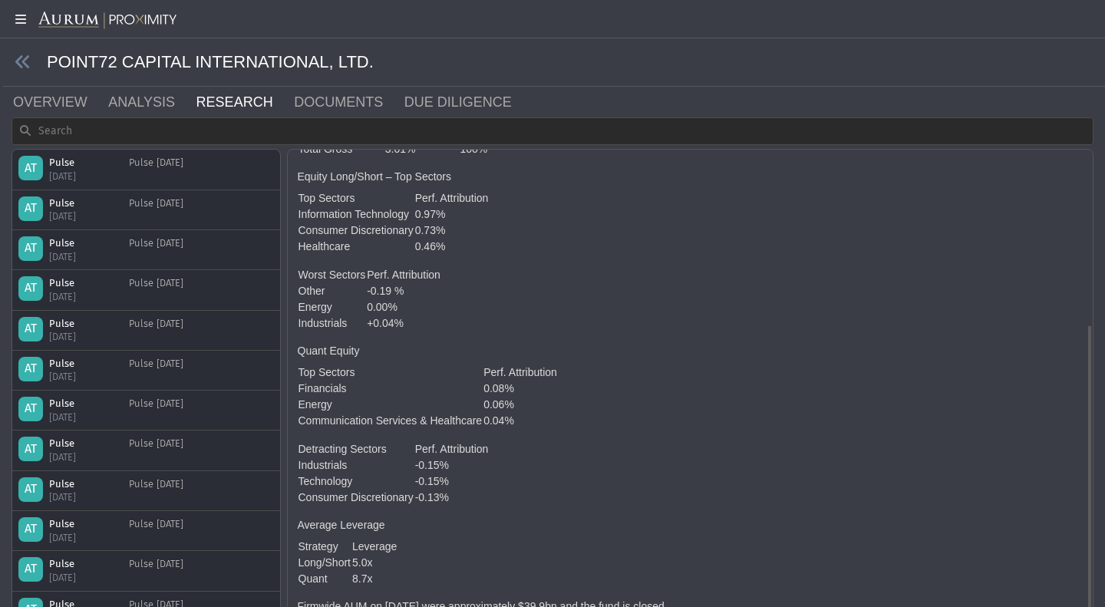
scroll to position [277, 0]
click at [303, 104] on link "DOCUMENTS" at bounding box center [347, 102] width 111 height 31
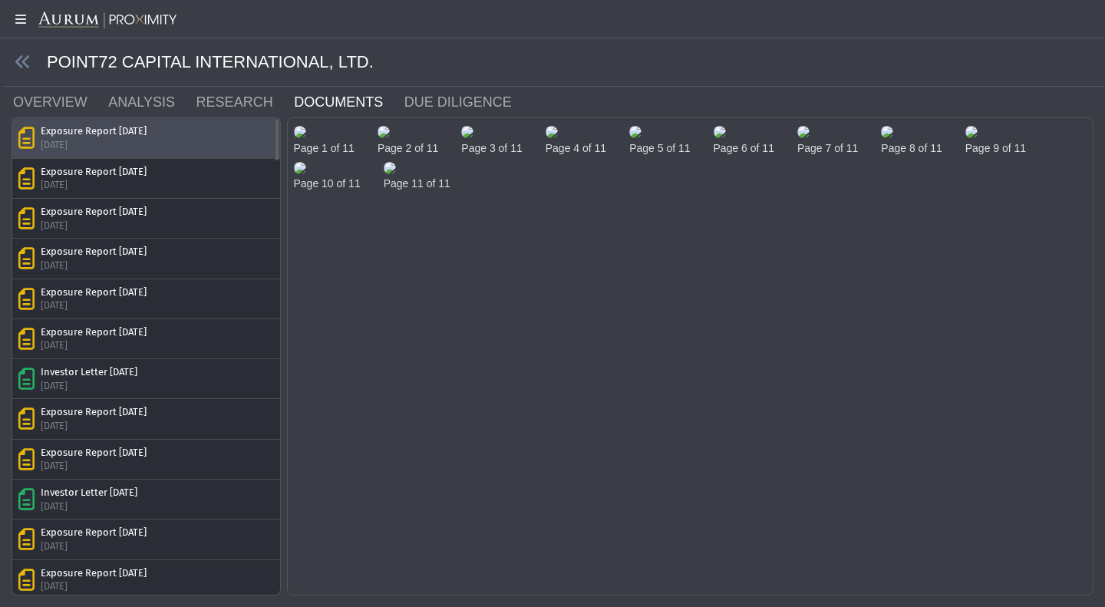
click at [229, 157] on div "Exposure Report [DATE] [DATE]" at bounding box center [146, 137] width 268 height 39
click at [306, 138] on img at bounding box center [300, 132] width 12 height 12
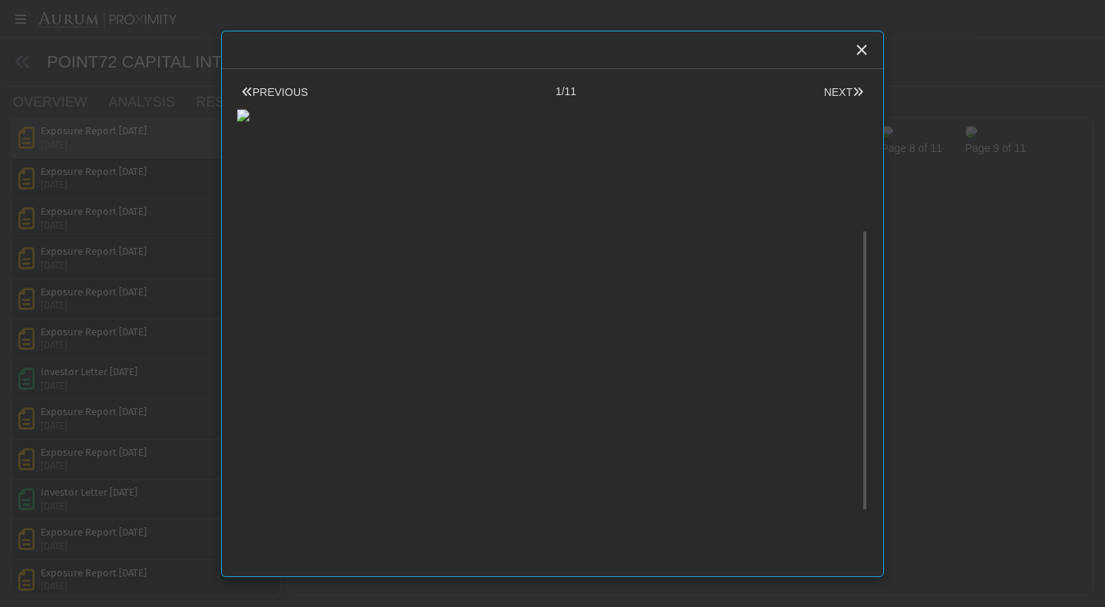
scroll to position [222, 0]
click at [99, 420] on body "5.0.1 Pull down to refresh... Release to refresh... Refreshing... Alpha Fund I …" at bounding box center [552, 303] width 1105 height 607
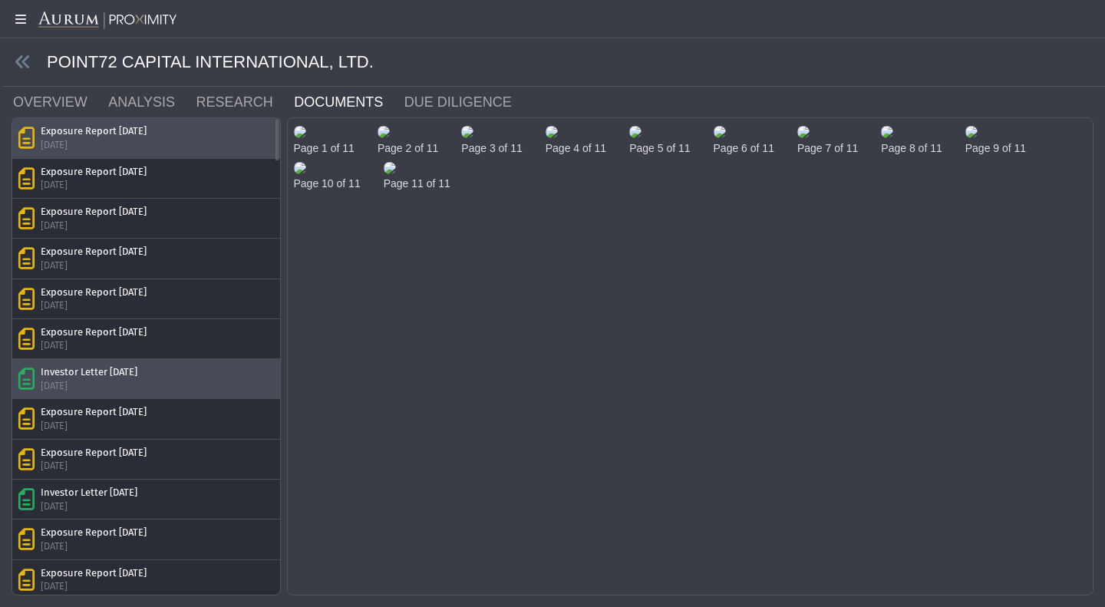
click at [121, 378] on div "Investor Letter [DATE]" at bounding box center [89, 372] width 97 height 14
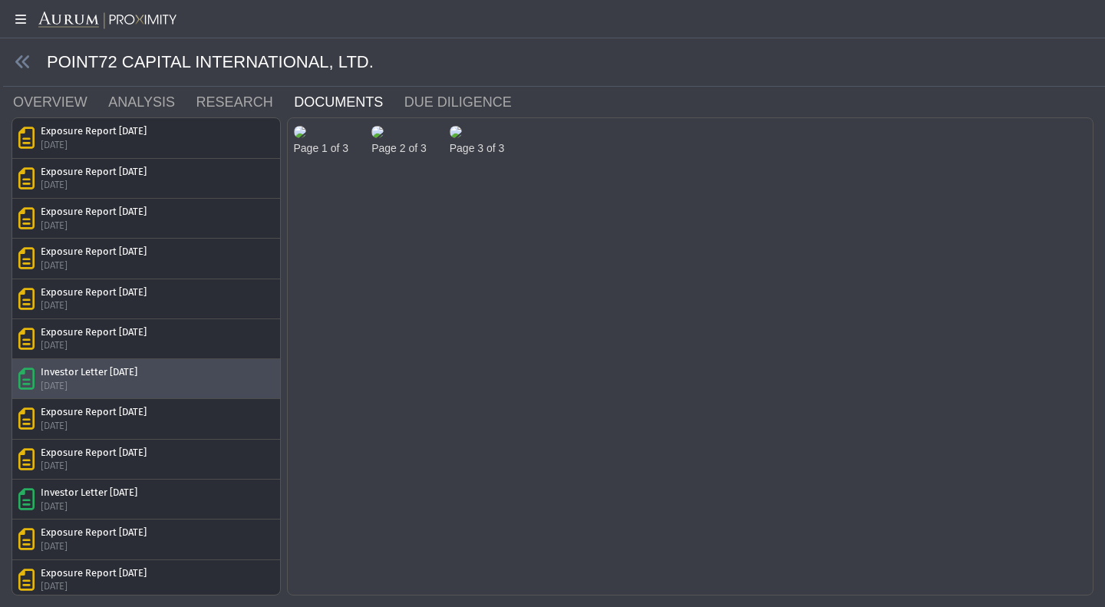
click at [306, 138] on img at bounding box center [300, 132] width 12 height 12
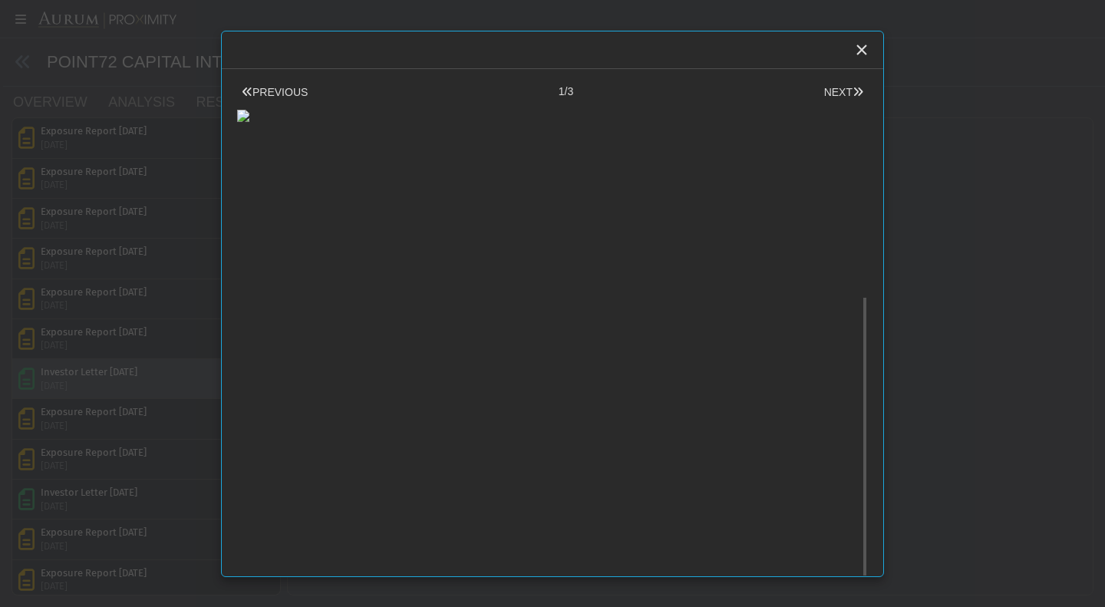
scroll to position [332, 0]
click at [91, 390] on body "5.0.1 Pull down to refresh... Release to refresh... Refreshing... Alpha Fund I …" at bounding box center [552, 303] width 1105 height 607
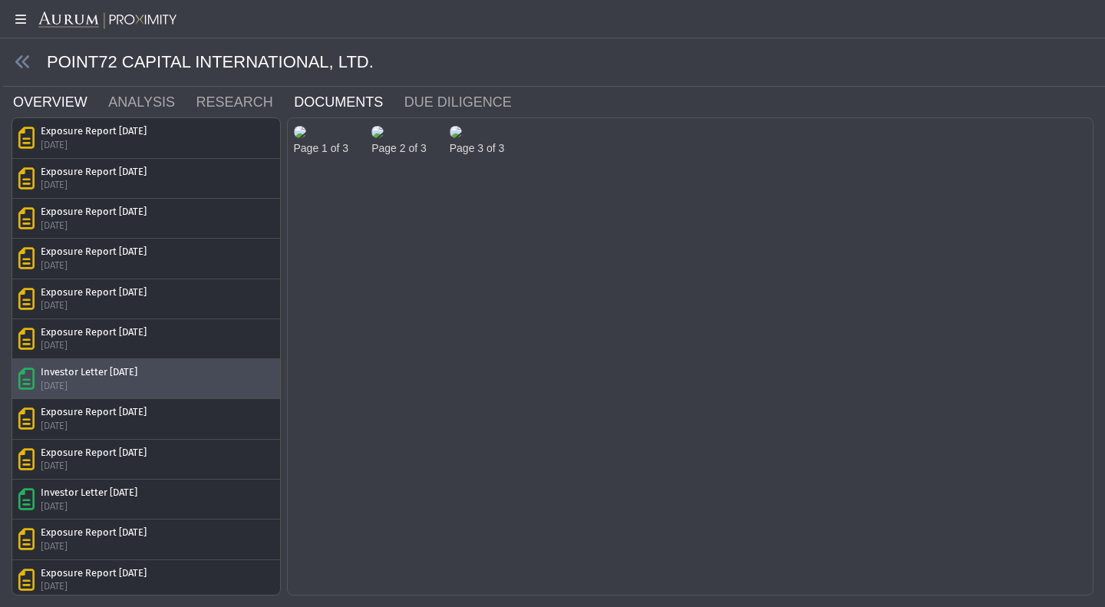
click at [12, 104] on link "OVERVIEW" at bounding box center [59, 102] width 95 height 31
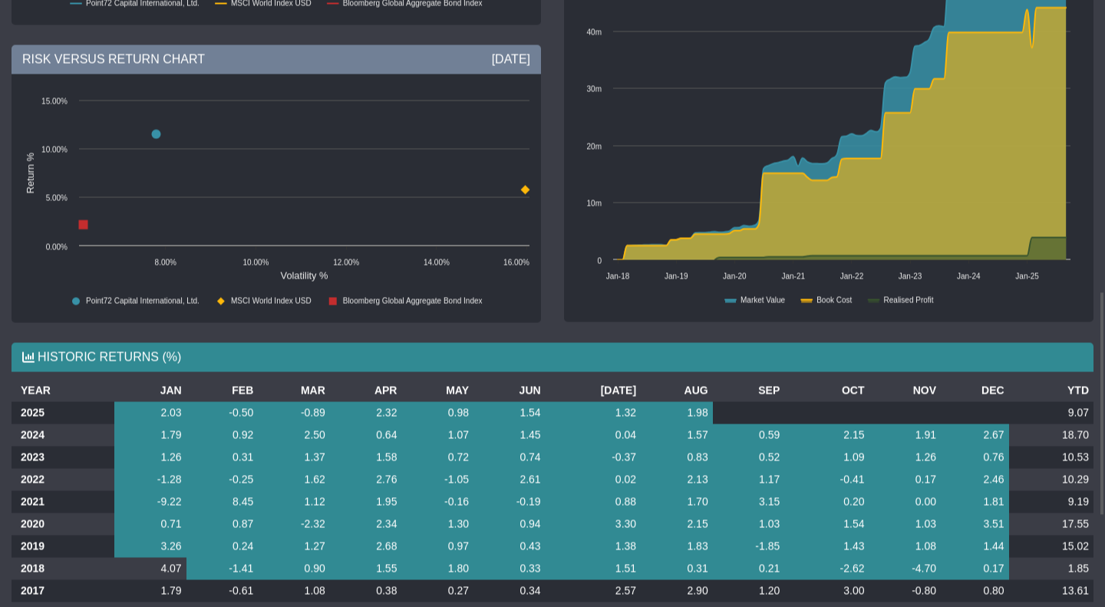
scroll to position [784, 0]
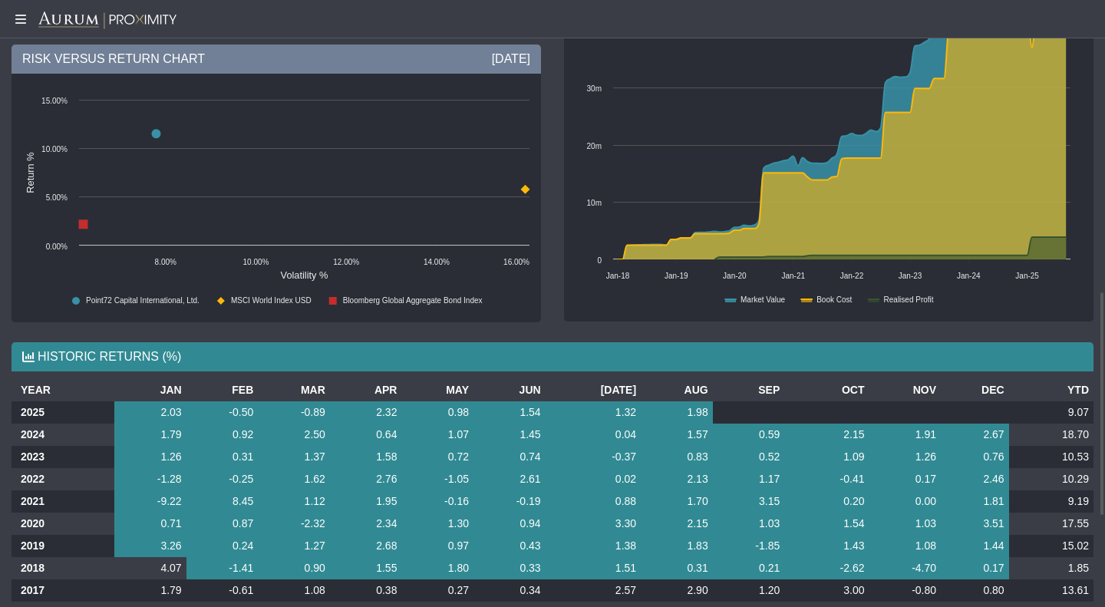
drag, startPoint x: 114, startPoint y: 305, endPoint x: 35, endPoint y: 168, distance: 157.8
click at [35, 168] on text "Return %" at bounding box center [31, 172] width 12 height 41
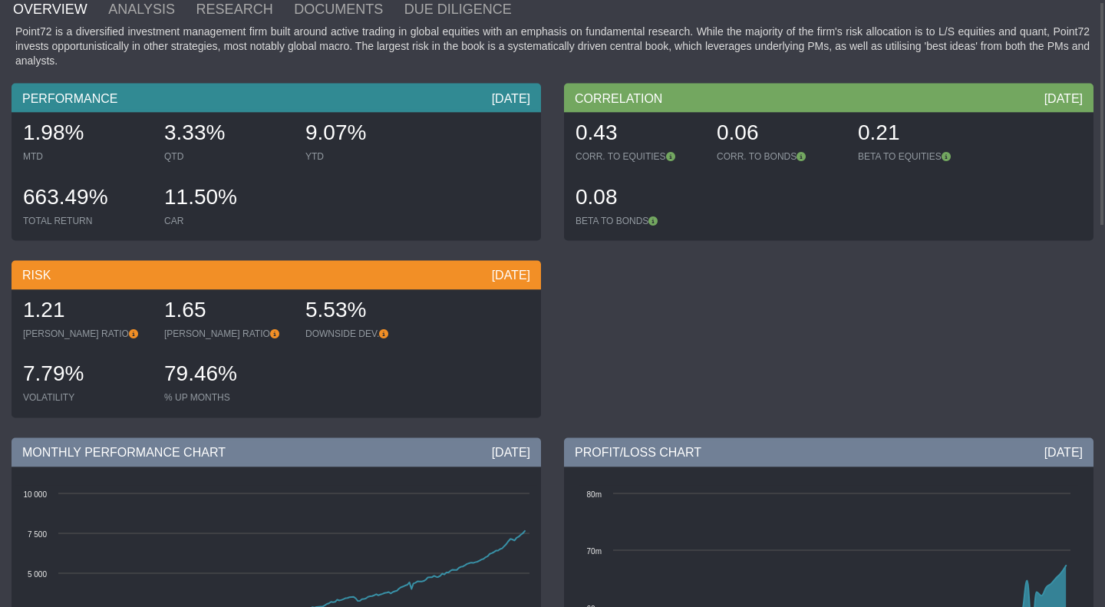
scroll to position [0, 0]
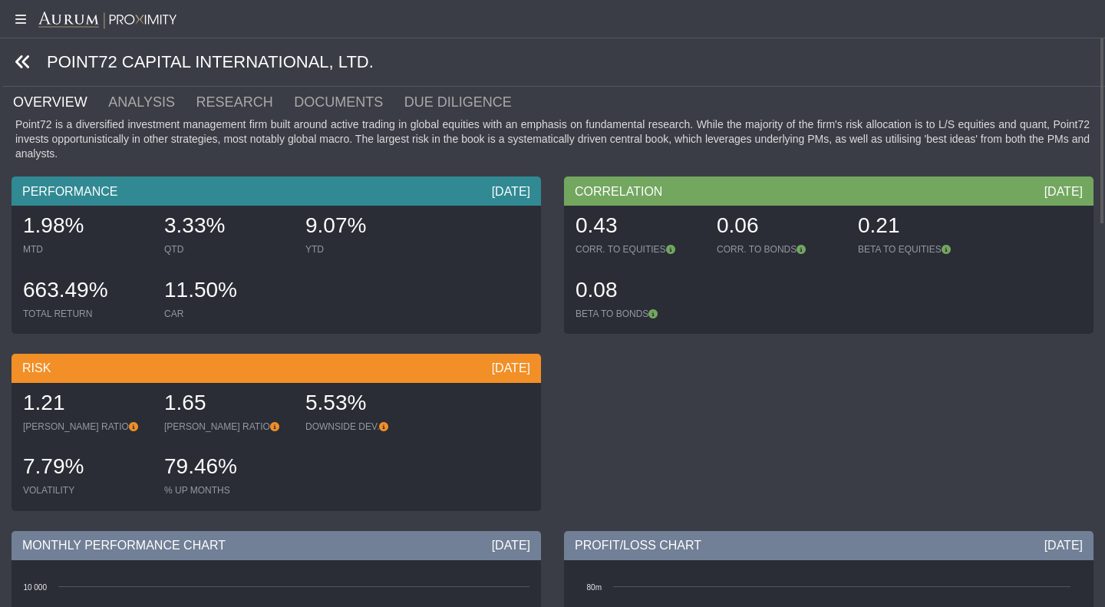
click at [24, 67] on icon at bounding box center [23, 62] width 17 height 17
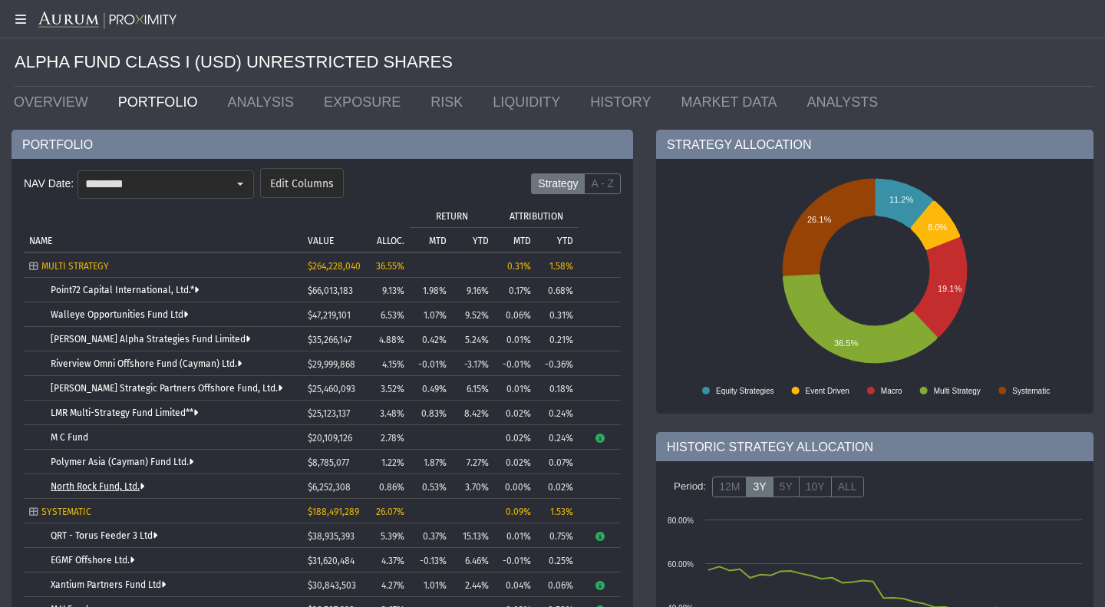
click at [101, 490] on link "North Rock Fund, Ltd." at bounding box center [98, 486] width 94 height 11
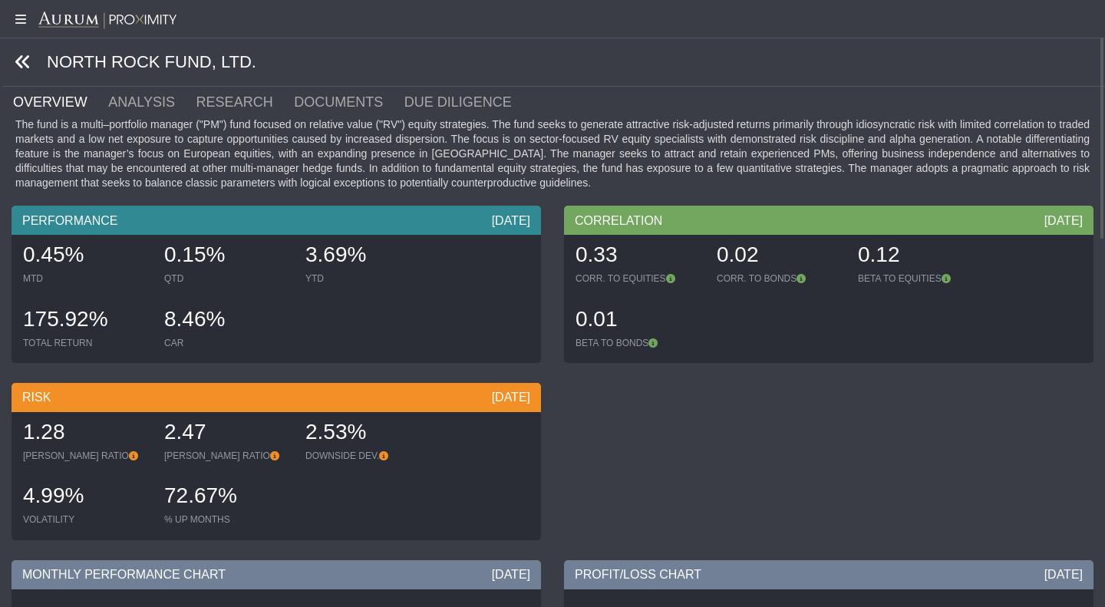
click at [27, 68] on icon at bounding box center [23, 62] width 17 height 17
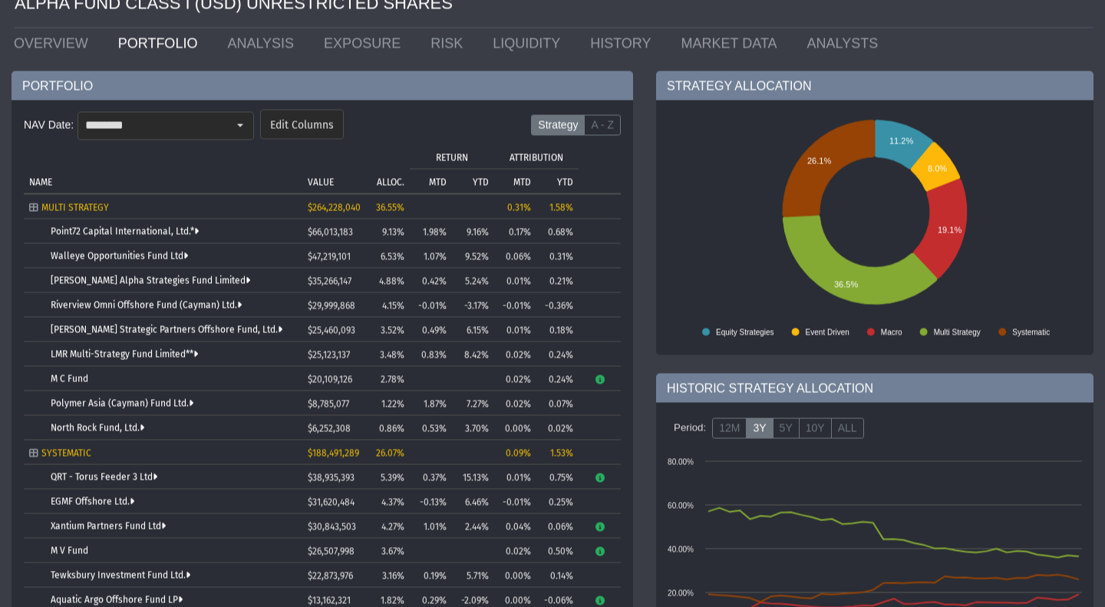
scroll to position [57, 0]
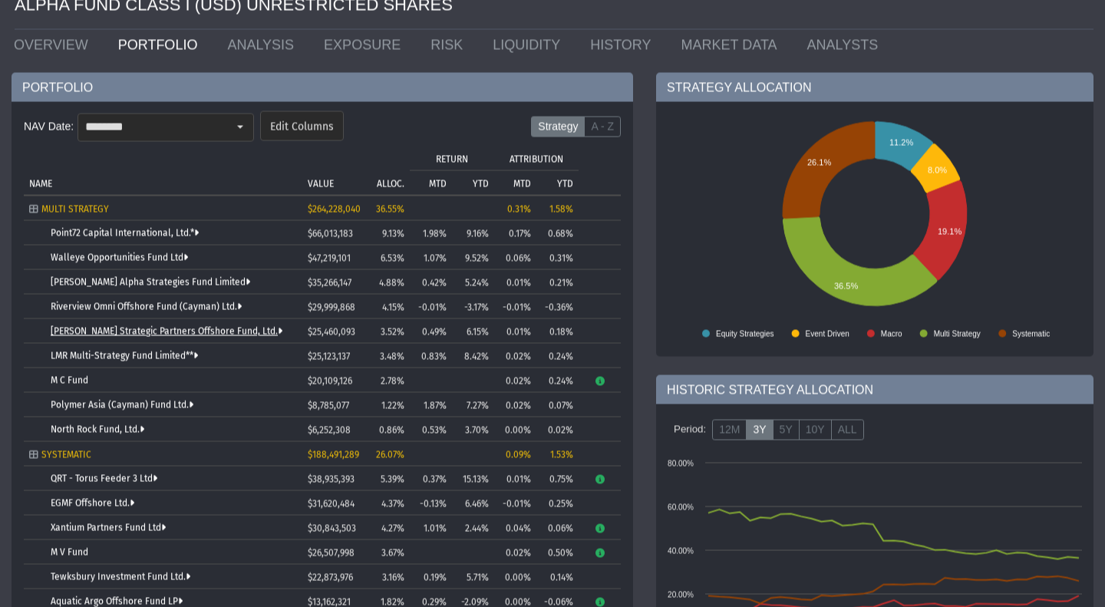
click at [117, 328] on link "[PERSON_NAME] Strategic Partners Offshore Fund, Ltd." at bounding box center [167, 331] width 232 height 11
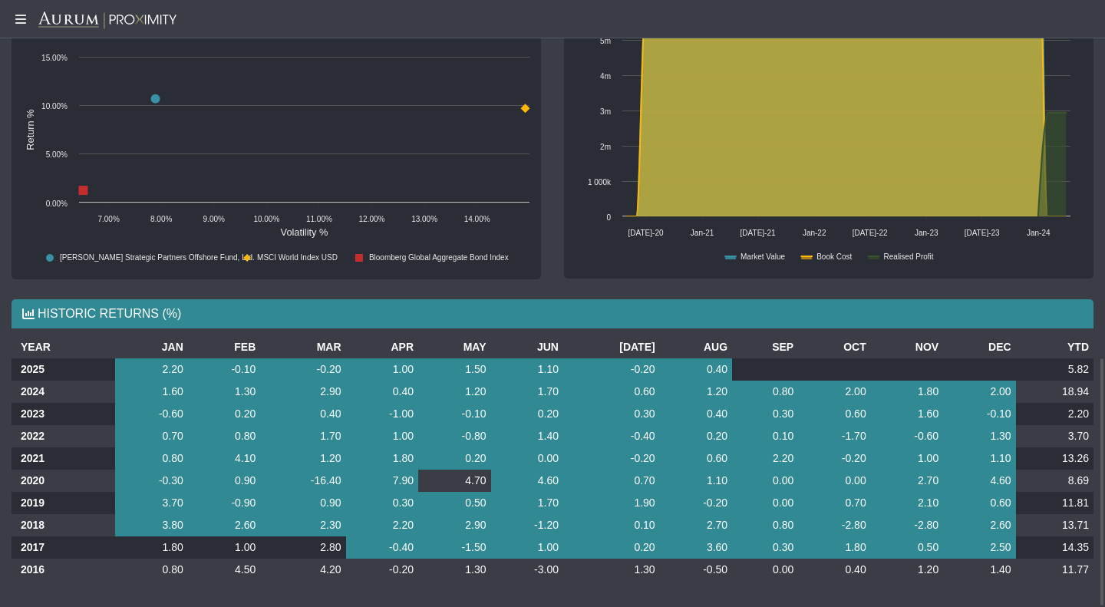
scroll to position [872, 0]
click at [1052, 391] on td "18.94" at bounding box center [1055, 391] width 78 height 22
click at [1074, 418] on td "2.20" at bounding box center [1055, 413] width 78 height 22
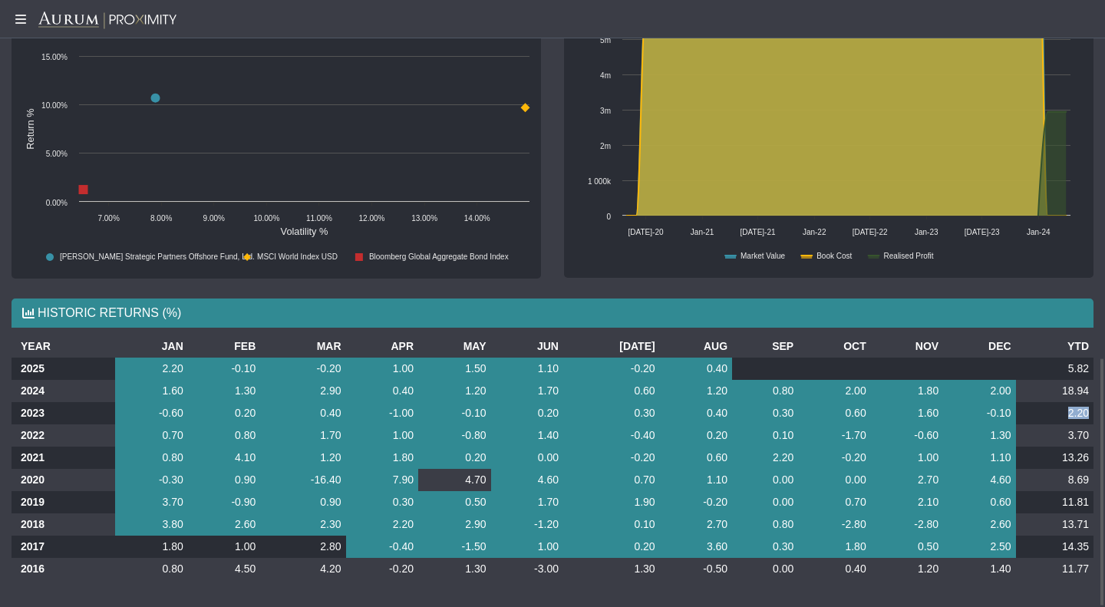
click at [1074, 418] on td "2.20" at bounding box center [1055, 413] width 78 height 22
click at [1075, 432] on td "3.70" at bounding box center [1055, 435] width 78 height 22
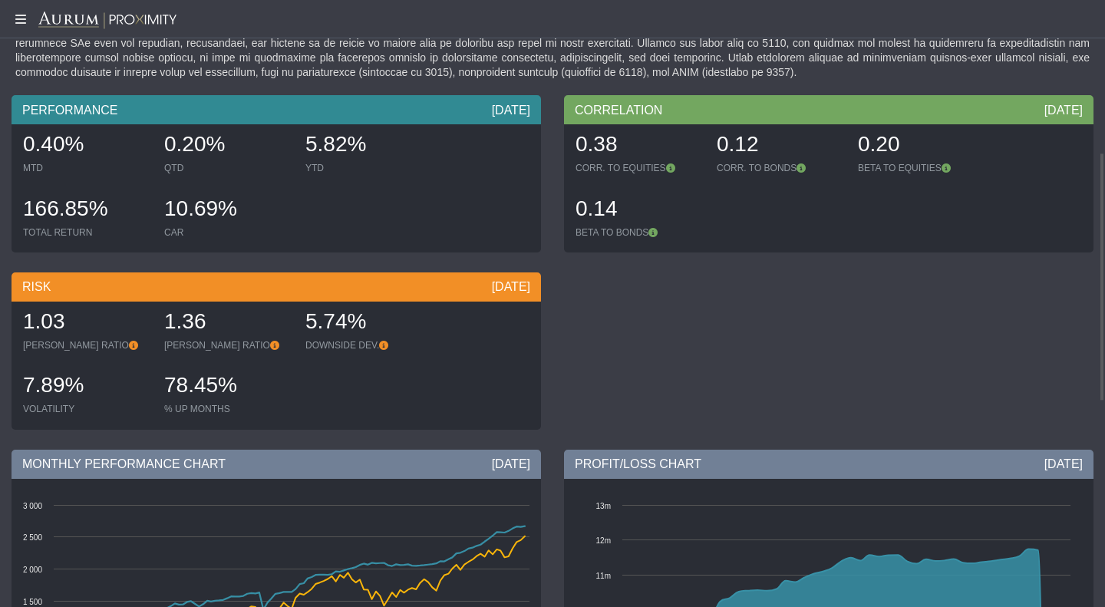
scroll to position [0, 0]
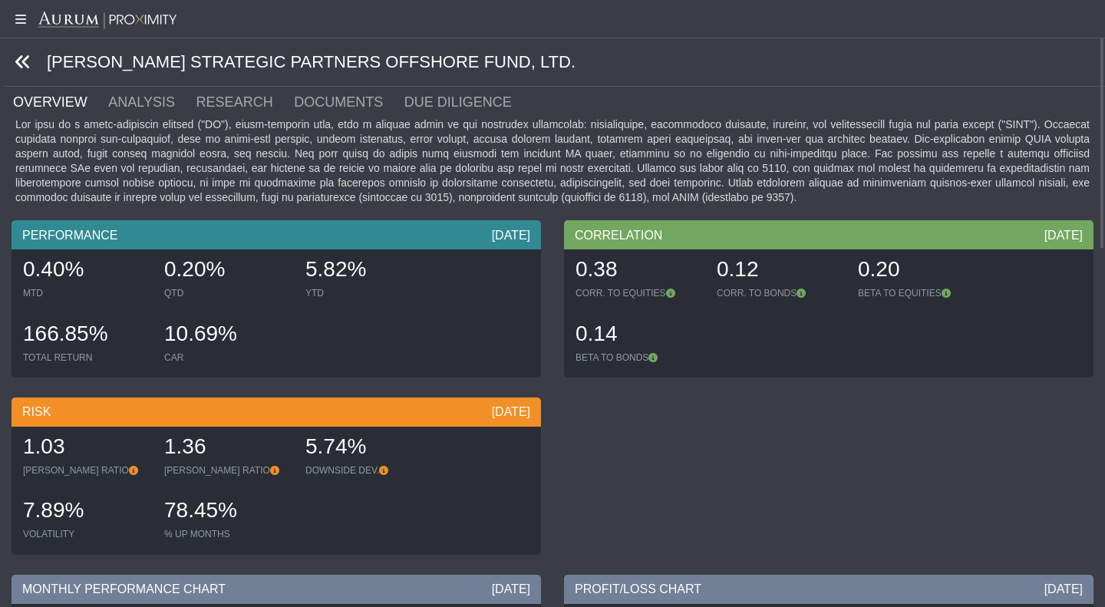
click at [23, 59] on icon at bounding box center [23, 62] width 17 height 17
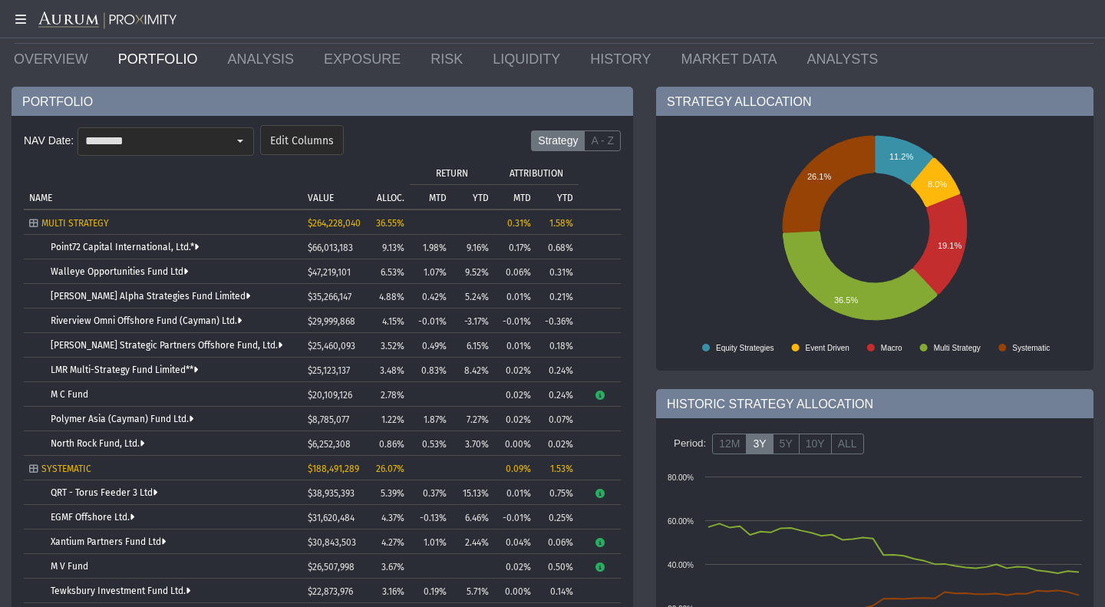
scroll to position [44, 0]
click at [170, 315] on link "Riverview Omni Offshore Fund (Cayman) Ltd." at bounding box center [146, 320] width 191 height 11
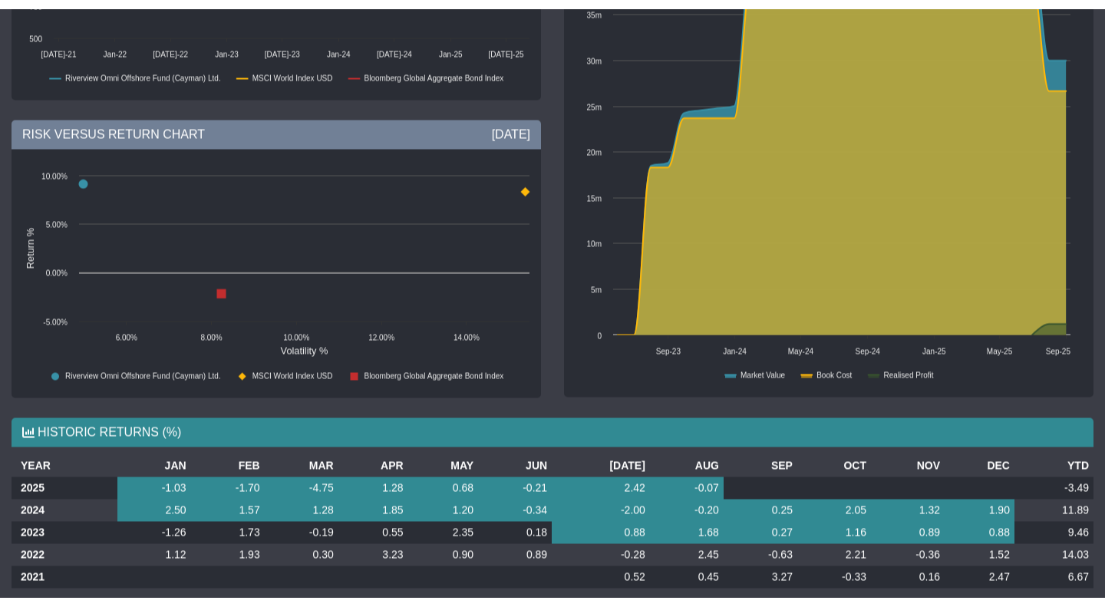
scroll to position [60, 0]
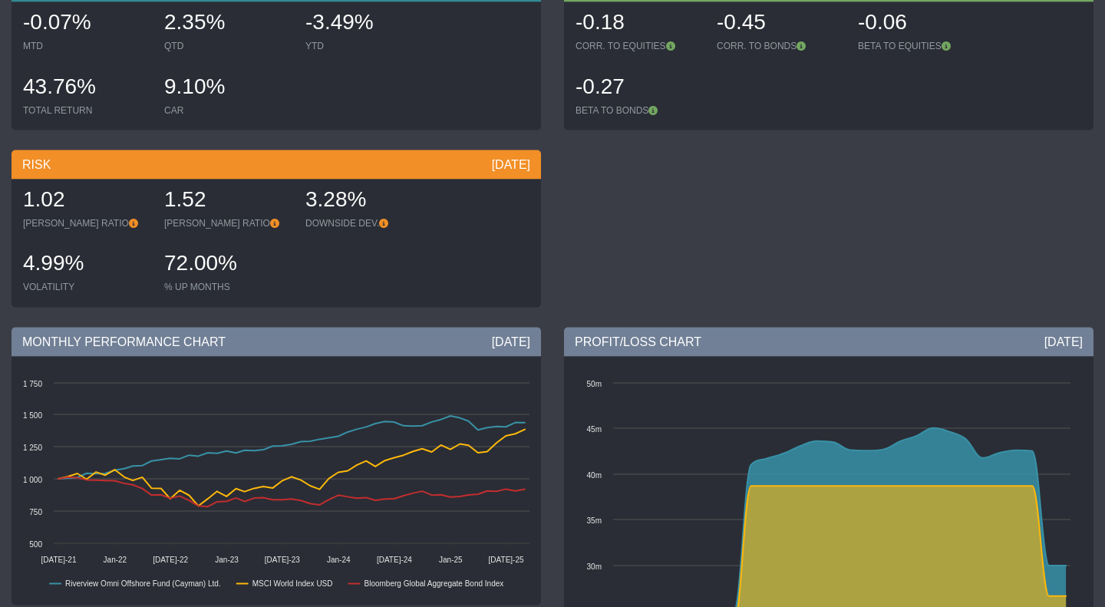
click at [1105, 335] on div at bounding box center [1102, 471] width 6 height 272
